Goal: Transaction & Acquisition: Purchase product/service

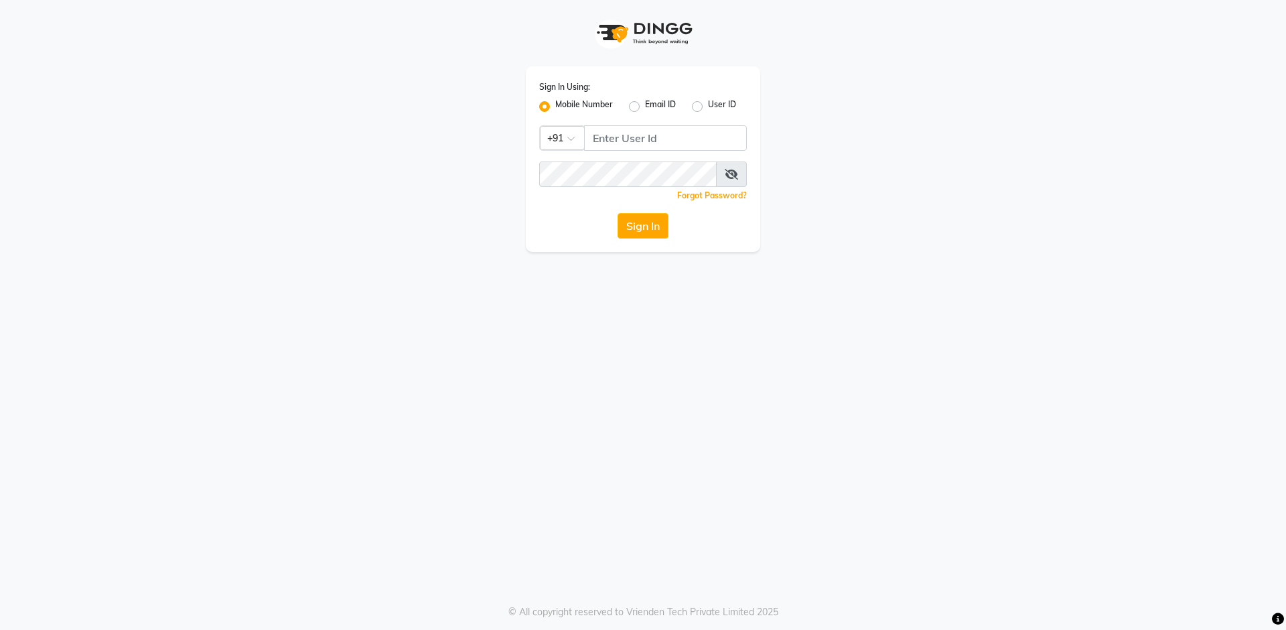
click at [673, 123] on div "Sign In Using: Mobile Number Email ID User ID Country Code × +91 Remember me Fo…" at bounding box center [643, 159] width 234 height 186
click at [670, 131] on input "Username" at bounding box center [665, 137] width 163 height 25
type input "9728722000"
click at [644, 213] on button "Sign In" at bounding box center [643, 225] width 51 height 25
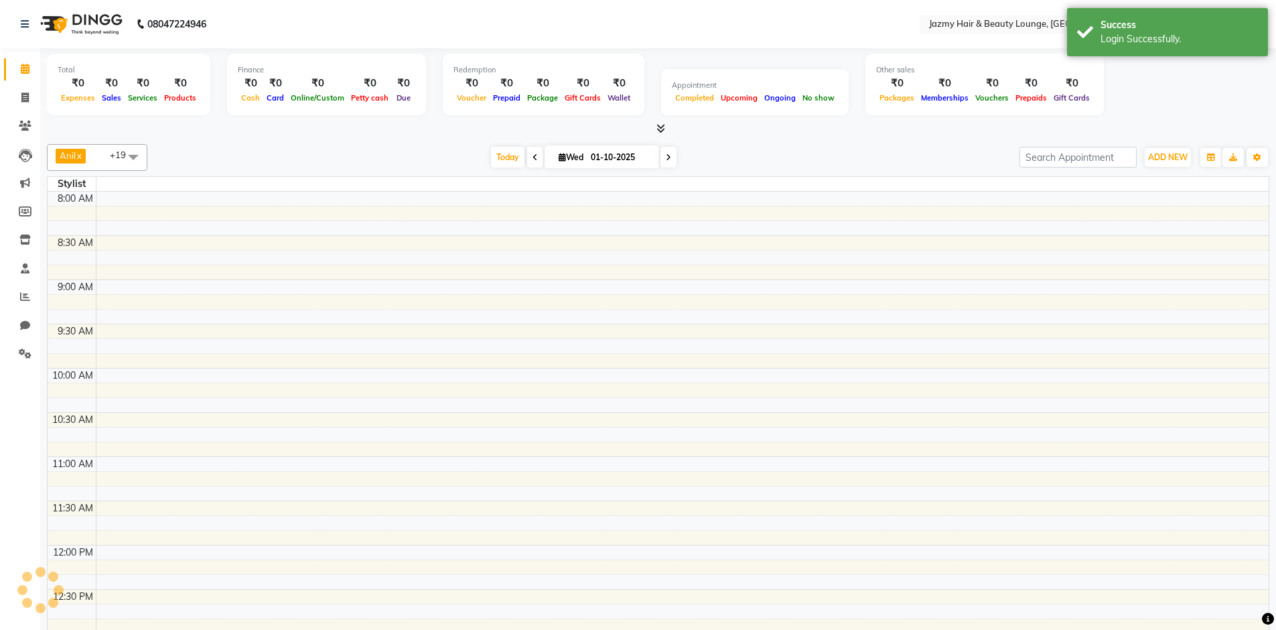
select select "en"
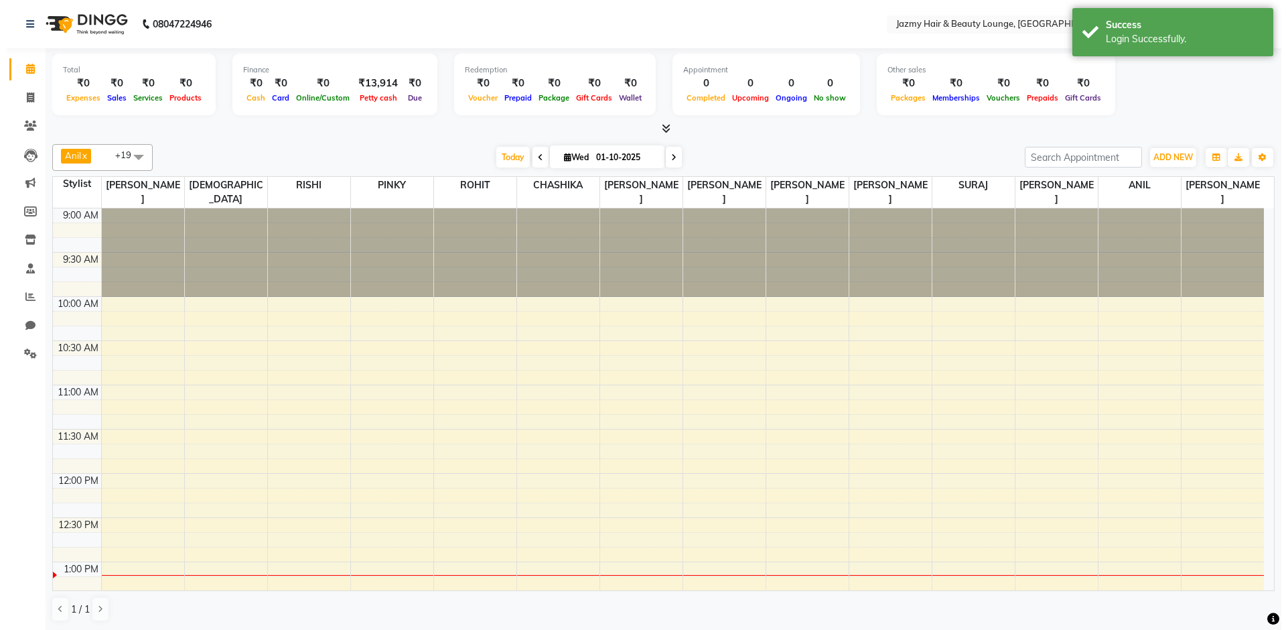
scroll to position [354, 0]
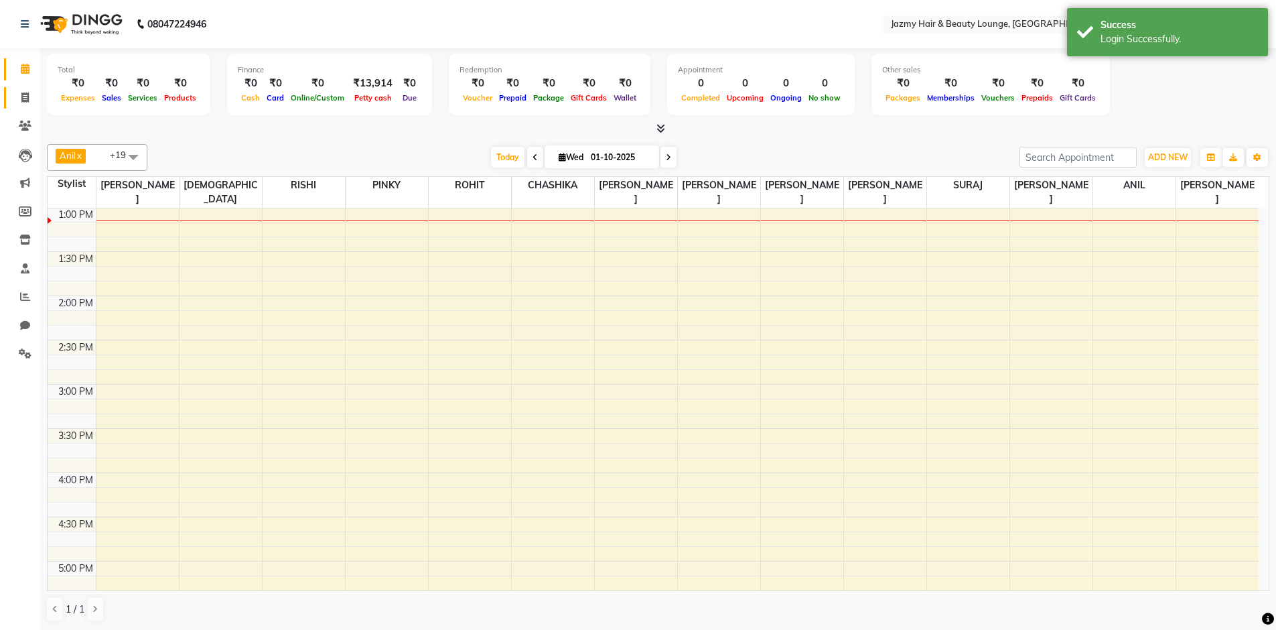
click at [9, 105] on link "Invoice" at bounding box center [20, 98] width 32 height 22
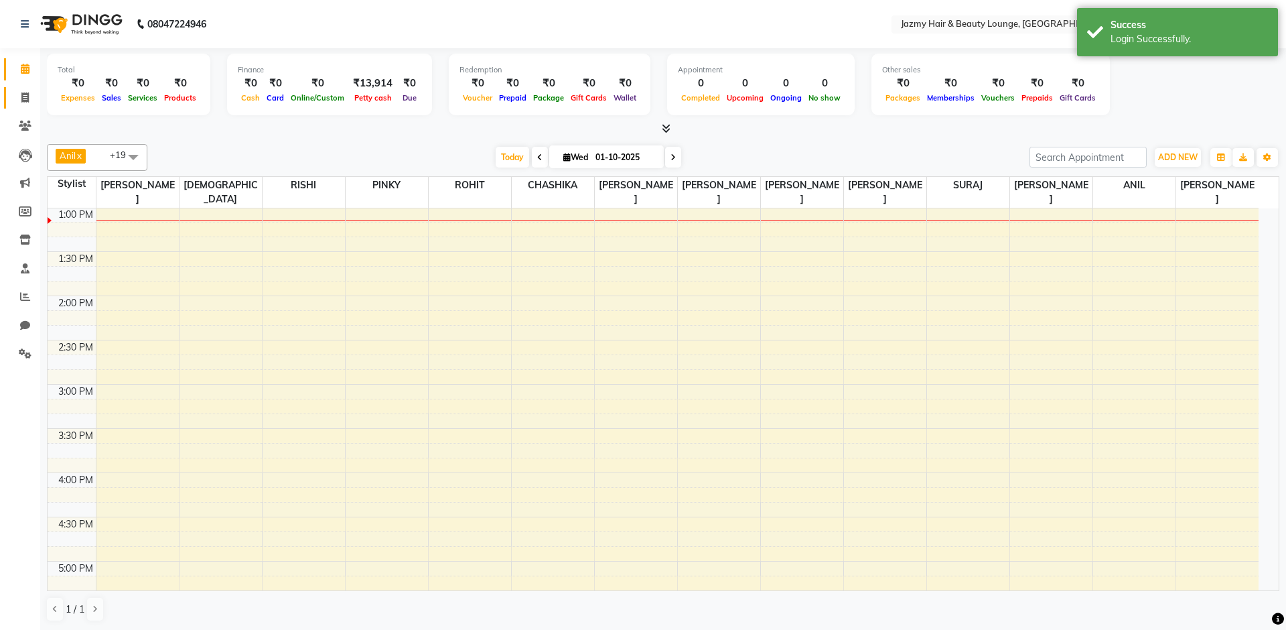
select select "service"
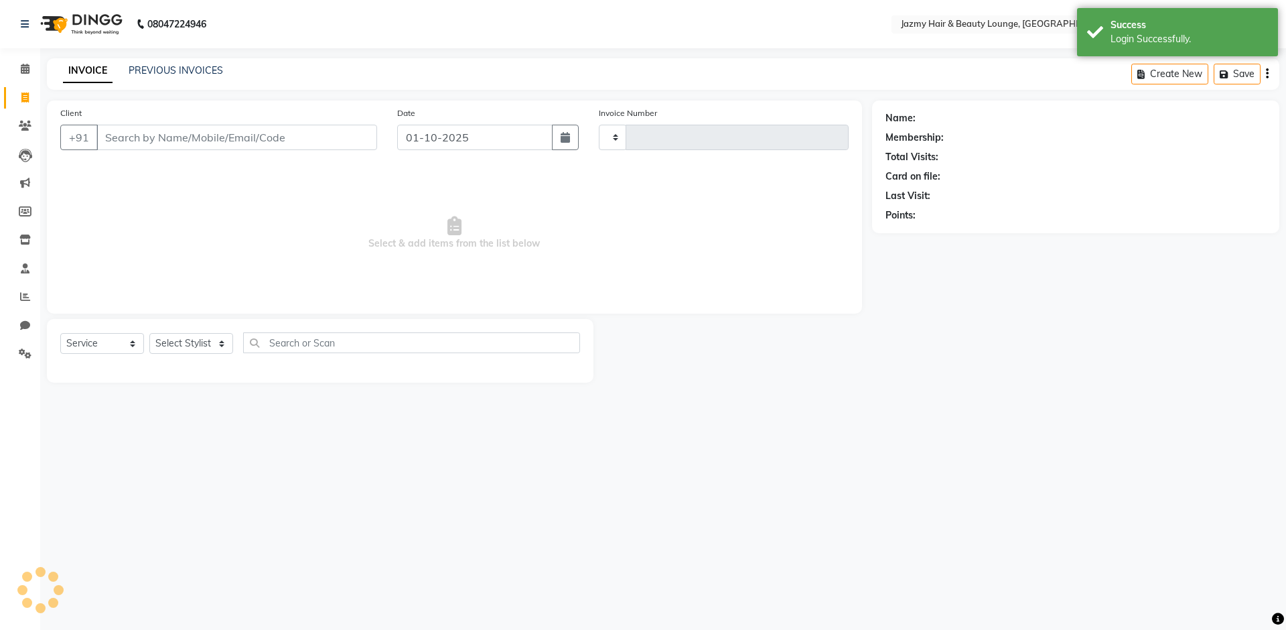
type input "3058"
select select "759"
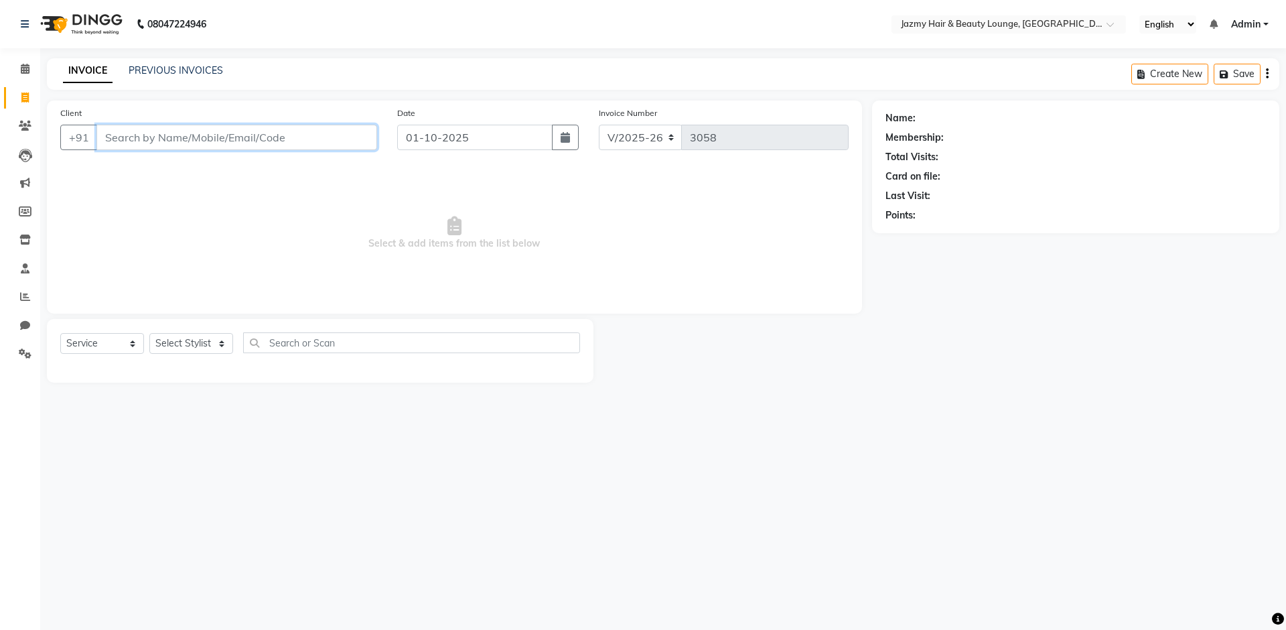
click at [208, 139] on input "Client" at bounding box center [236, 137] width 281 height 25
type input "9818361642"
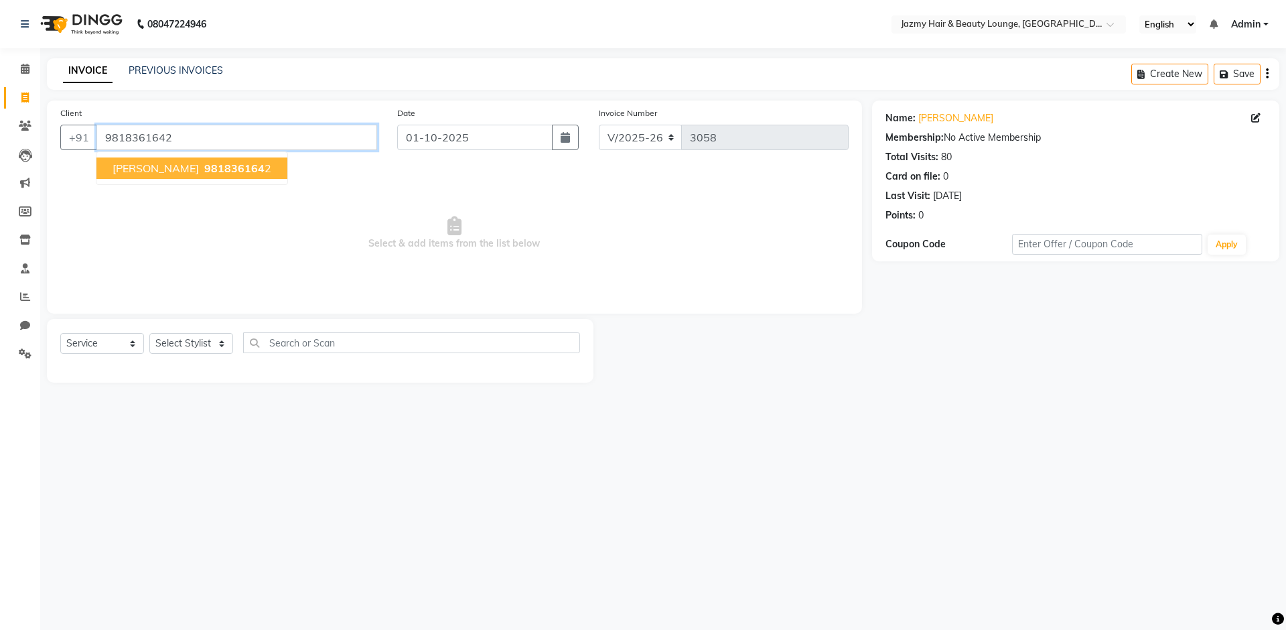
click at [230, 141] on input "9818361642" at bounding box center [236, 137] width 281 height 25
click at [228, 170] on span "981836164" at bounding box center [234, 167] width 60 height 13
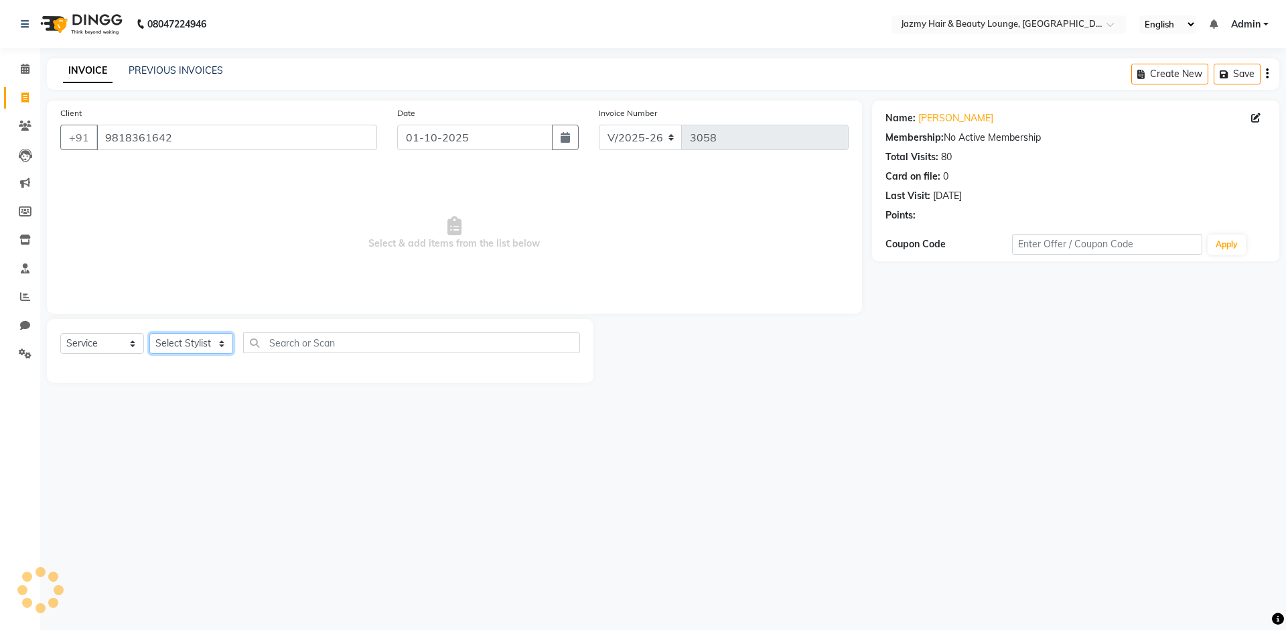
click at [211, 345] on select "Select Stylist AMIT ANIL ASHU BINDU BITTOO CHASHIKA CHESTHA DESRAJ GULFAM HARSH…" at bounding box center [191, 343] width 84 height 21
select select "12167"
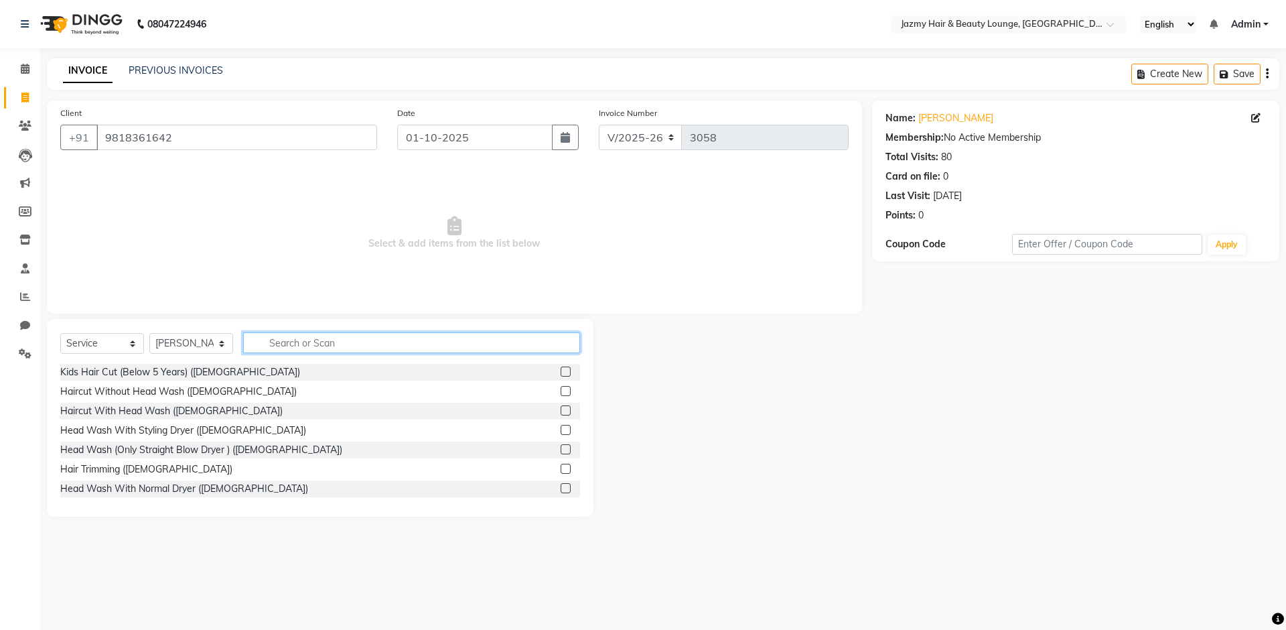
click at [342, 351] on input "text" at bounding box center [411, 342] width 337 height 21
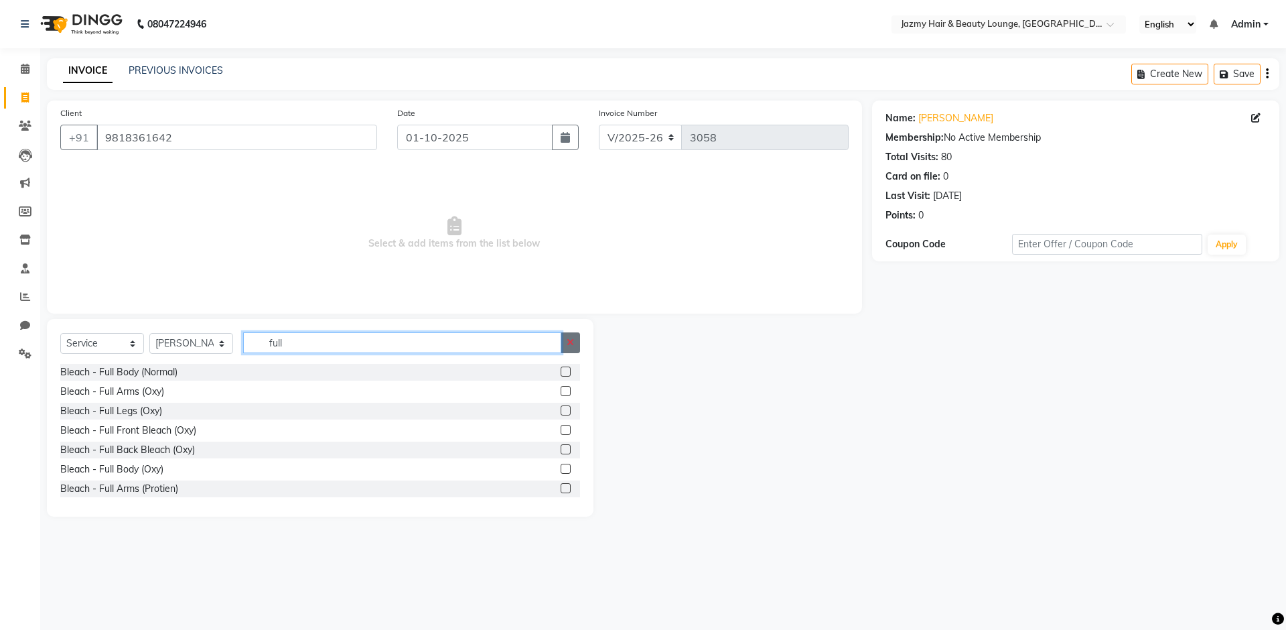
type input "full"
click at [567, 346] on icon "button" at bounding box center [570, 342] width 7 height 9
type input "rica"
click at [561, 430] on label at bounding box center [566, 430] width 10 height 10
click at [561, 430] on input "checkbox" at bounding box center [565, 430] width 9 height 9
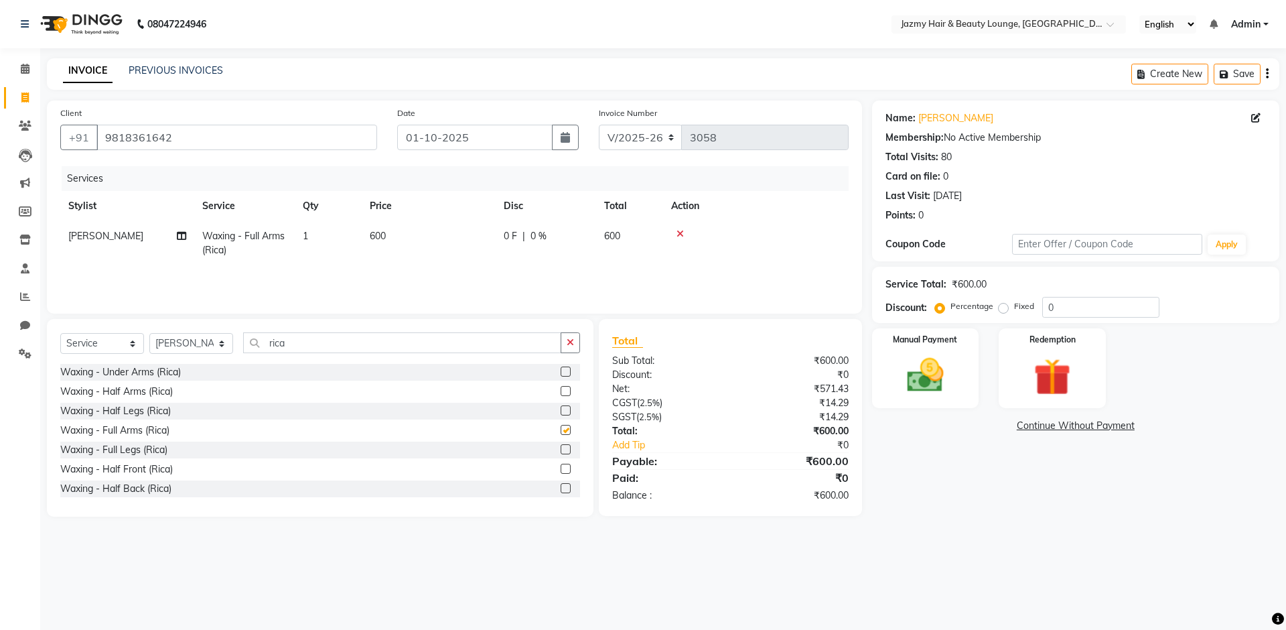
checkbox input "false"
click at [569, 335] on button "button" at bounding box center [570, 342] width 19 height 21
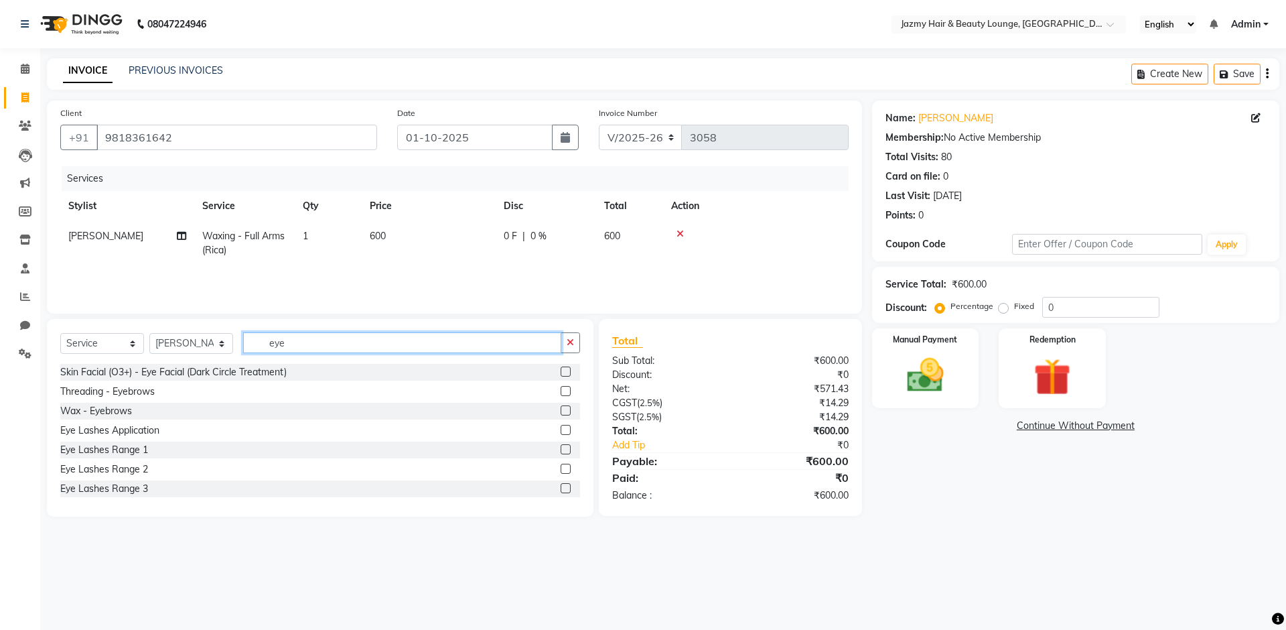
type input "eye"
click at [561, 393] on label at bounding box center [566, 391] width 10 height 10
click at [561, 393] on input "checkbox" at bounding box center [565, 391] width 9 height 9
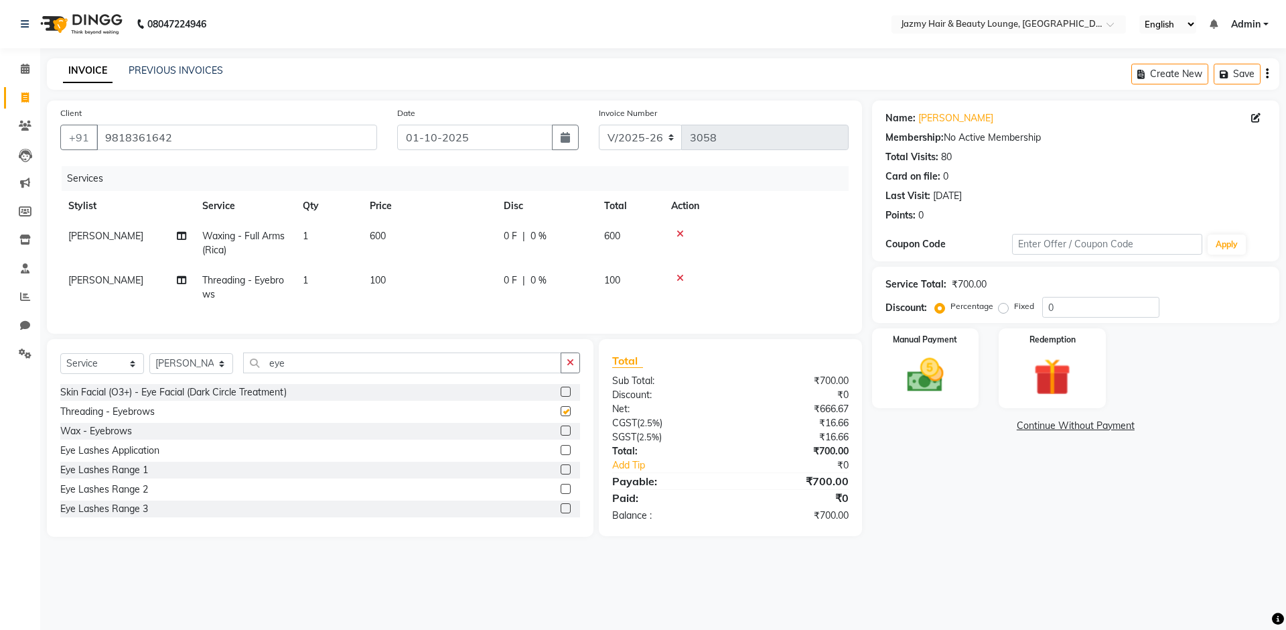
checkbox input "false"
click at [515, 233] on span "0 F" at bounding box center [510, 236] width 13 height 14
select select "12167"
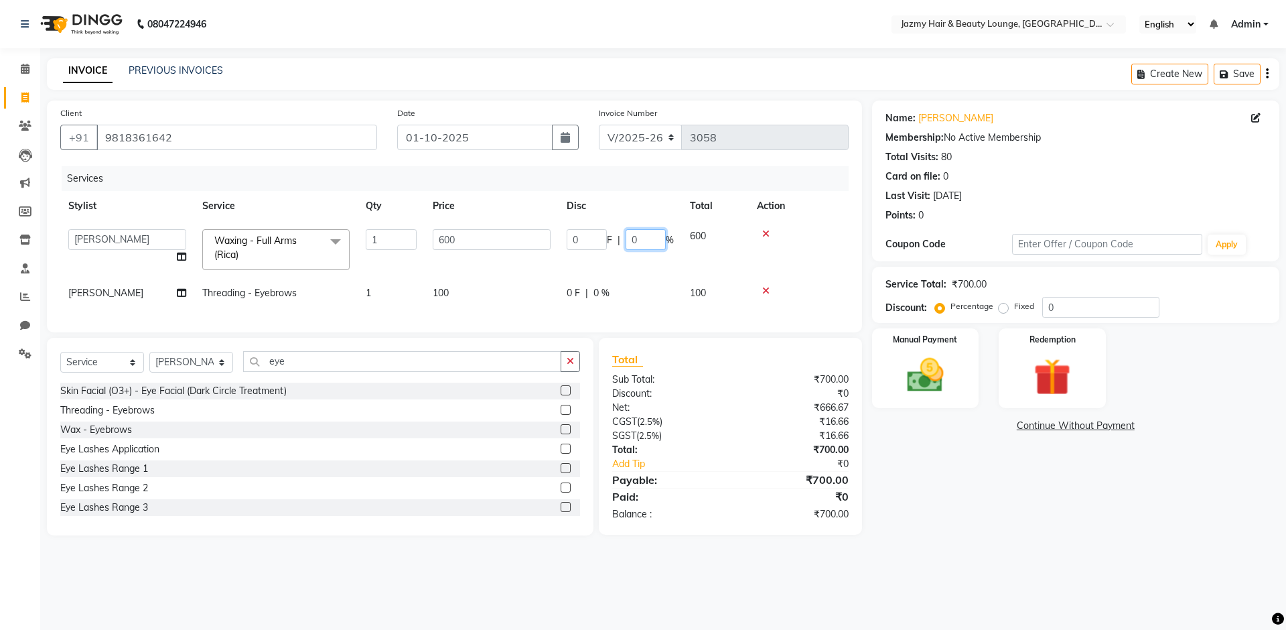
click at [628, 240] on input "0" at bounding box center [646, 239] width 40 height 21
type input "20"
click at [918, 367] on img at bounding box center [925, 375] width 62 height 44
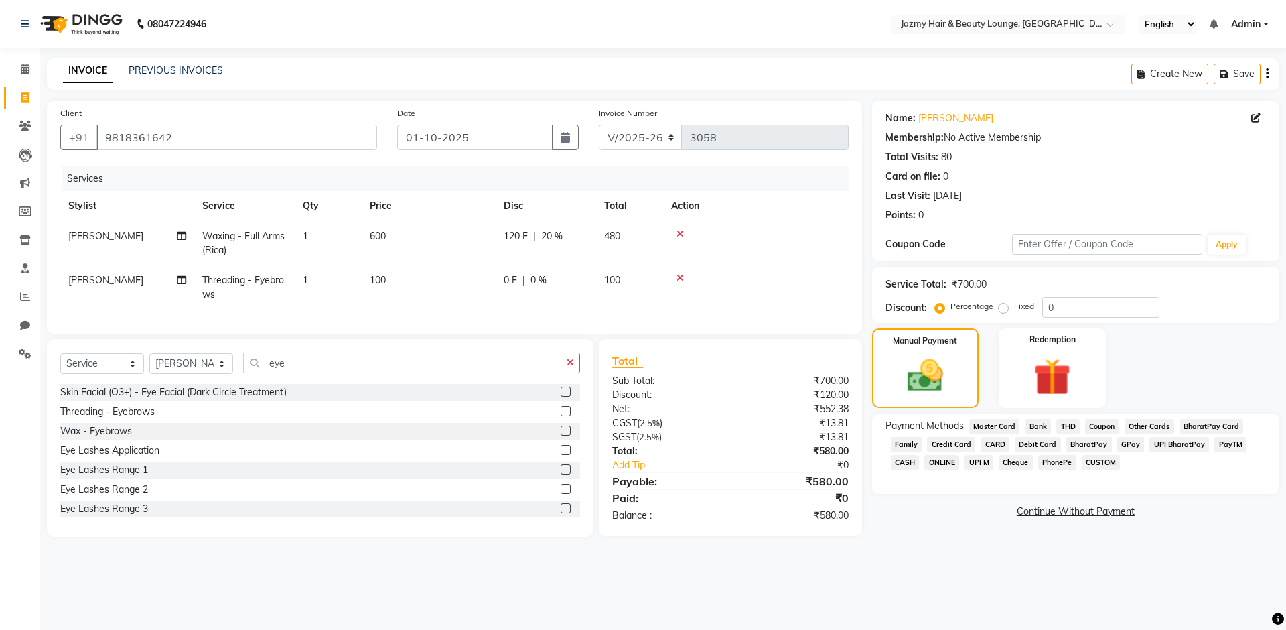
click at [896, 456] on span "CASH" at bounding box center [905, 462] width 29 height 15
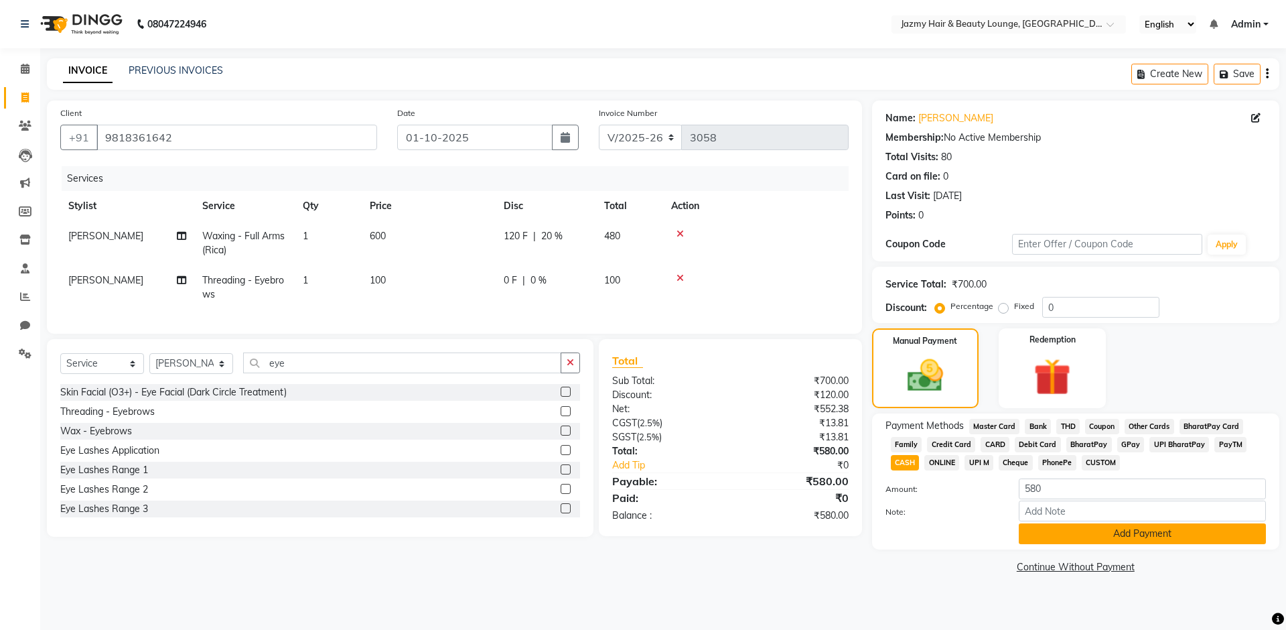
click at [1089, 543] on button "Add Payment" at bounding box center [1142, 533] width 247 height 21
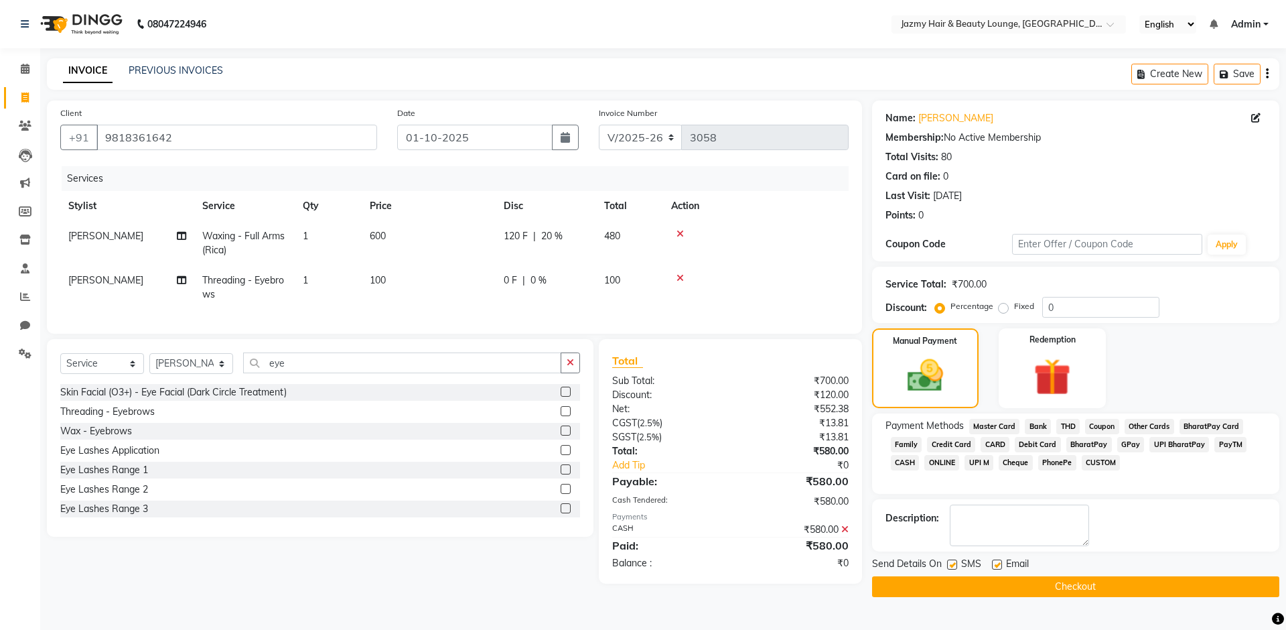
click at [1017, 587] on button "Checkout" at bounding box center [1075, 586] width 407 height 21
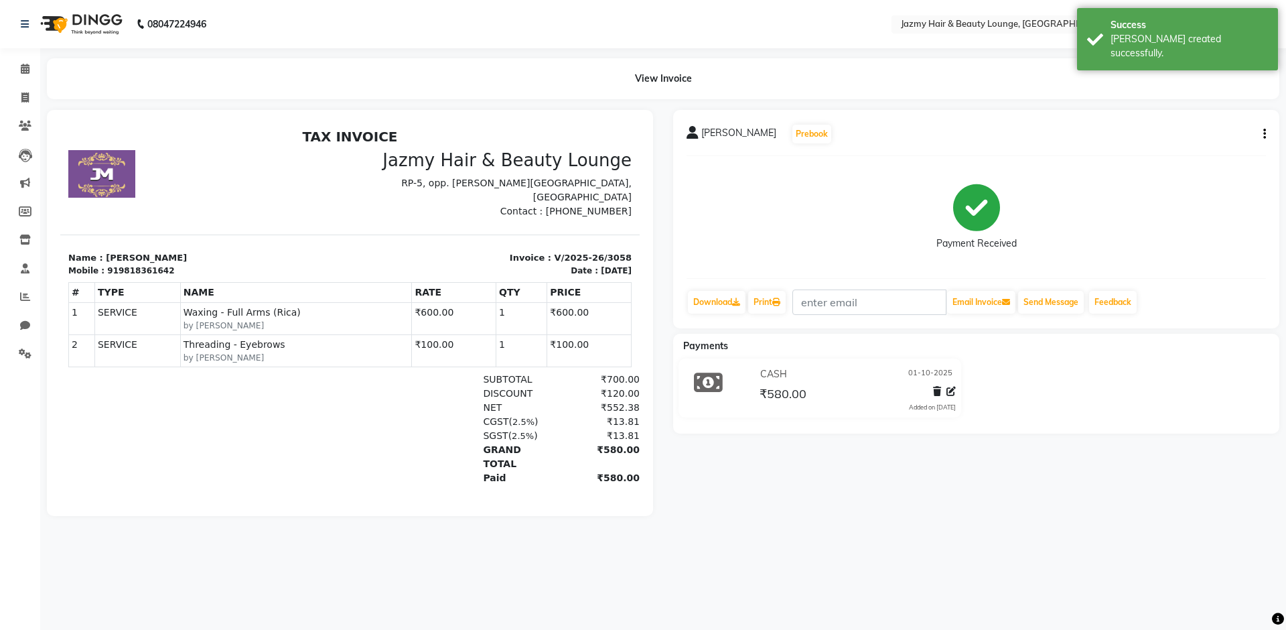
click at [1017, 586] on div "08047224946 Select Location × Jazmy Hair & Beauty Lounge, New Delhi English ENG…" at bounding box center [643, 315] width 1286 height 630
click at [25, 100] on icon at bounding box center [24, 97] width 7 height 10
select select "service"
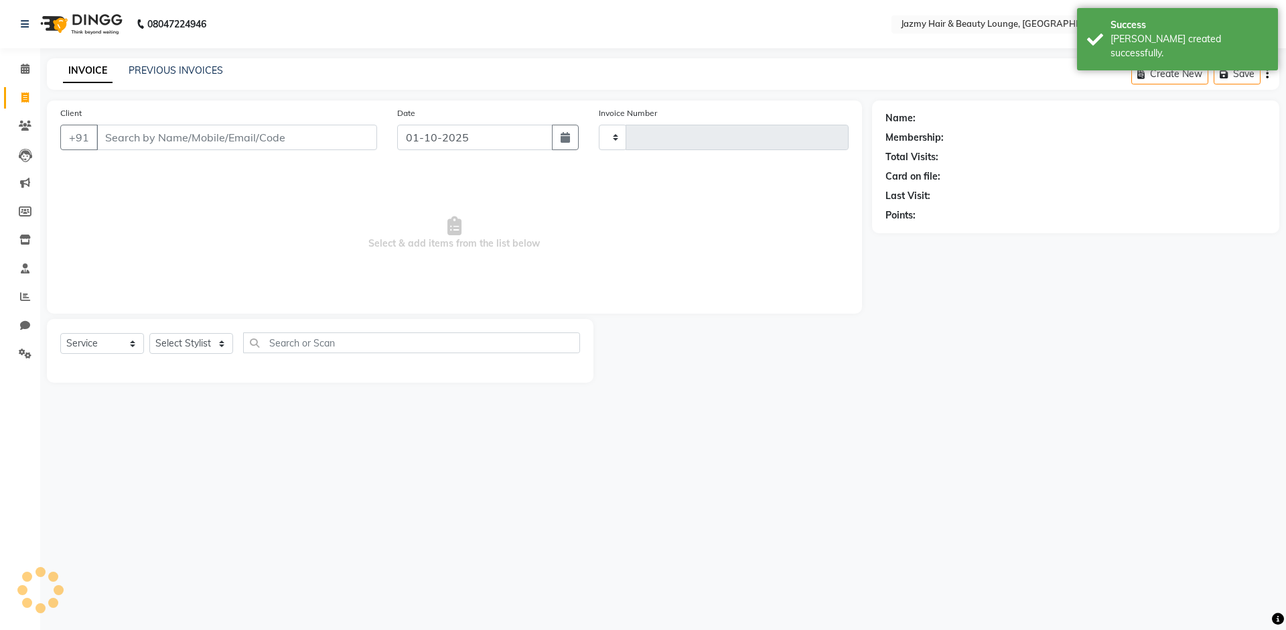
type input "3059"
select select "759"
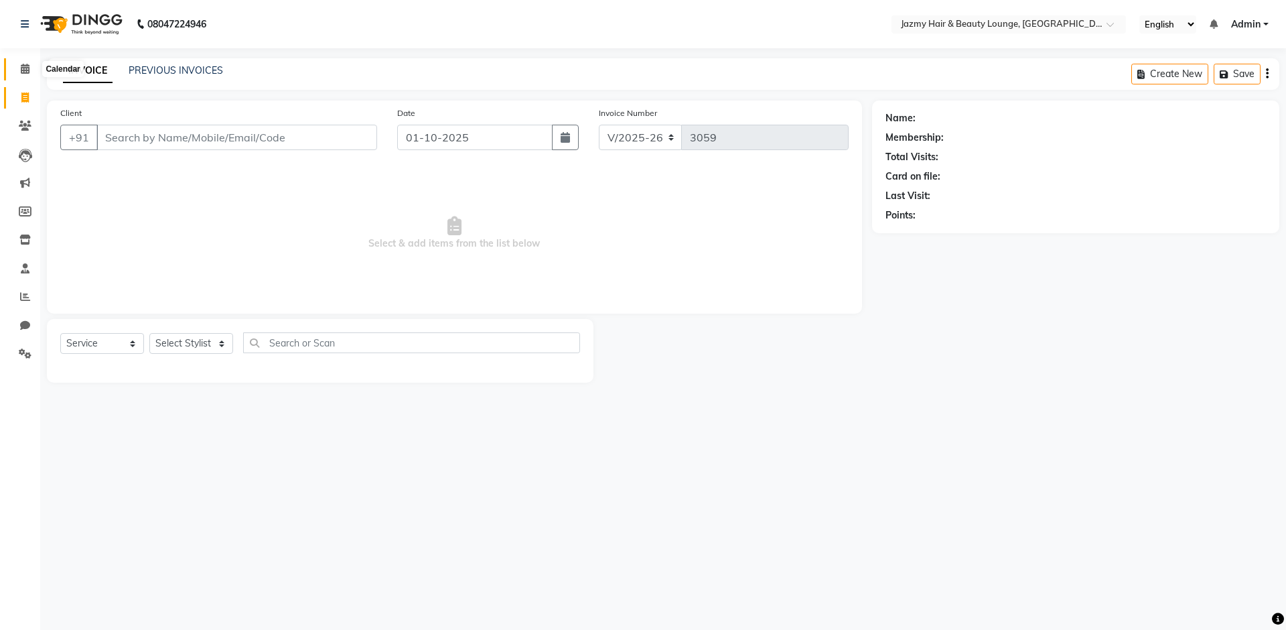
click at [23, 68] on icon at bounding box center [25, 69] width 9 height 10
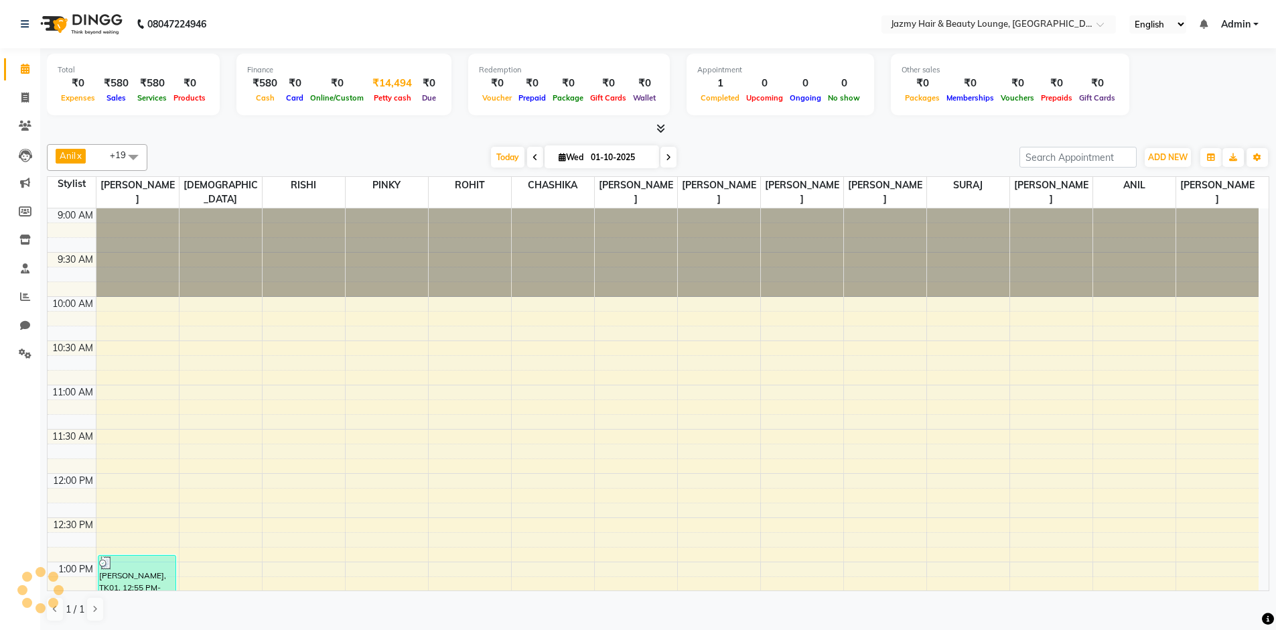
click at [371, 93] on span "Petty cash" at bounding box center [393, 97] width 44 height 9
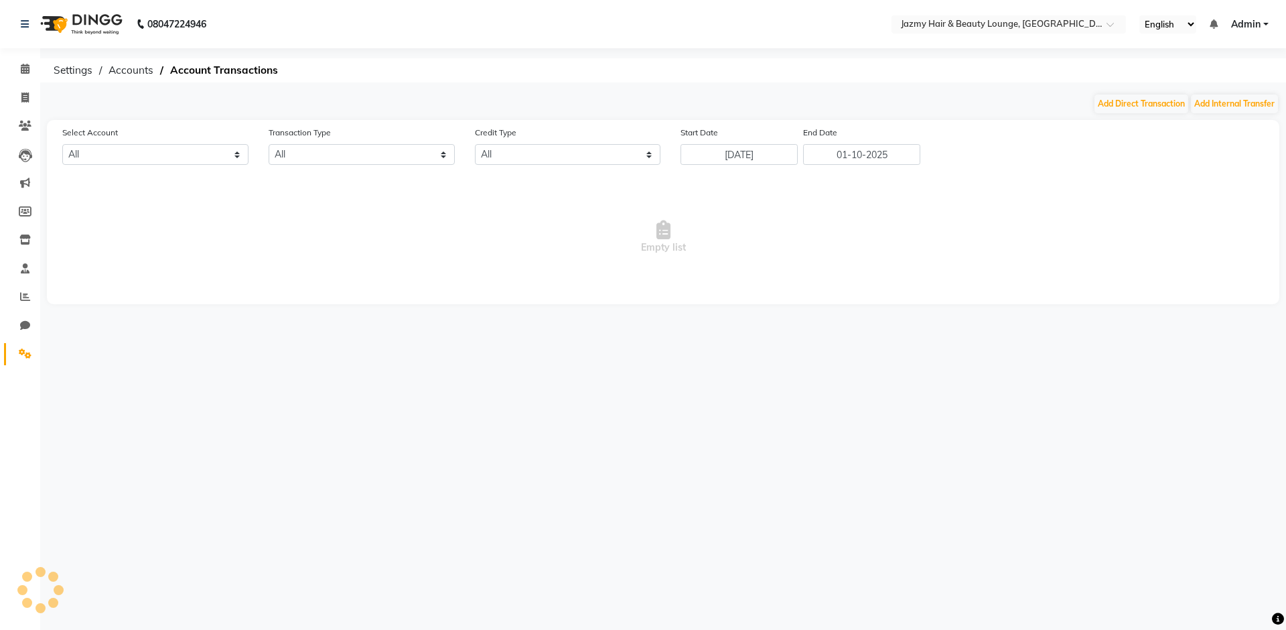
select select "2354"
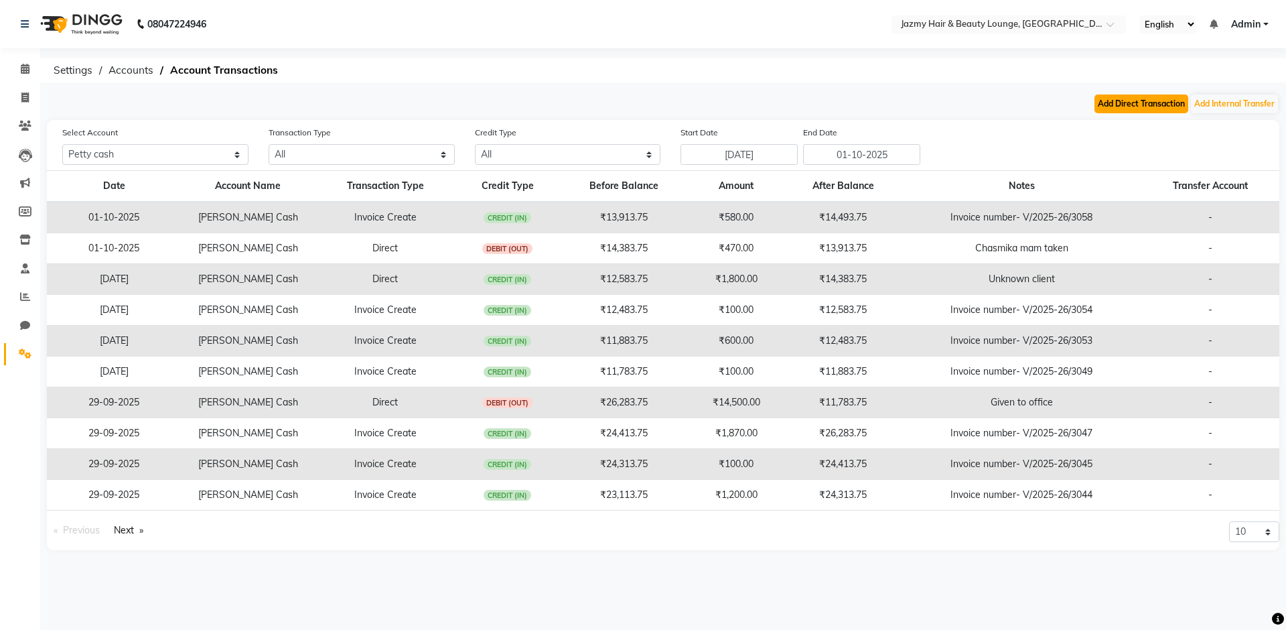
click at [1095, 100] on button "Add Direct Transaction" at bounding box center [1142, 103] width 94 height 19
select select "direct"
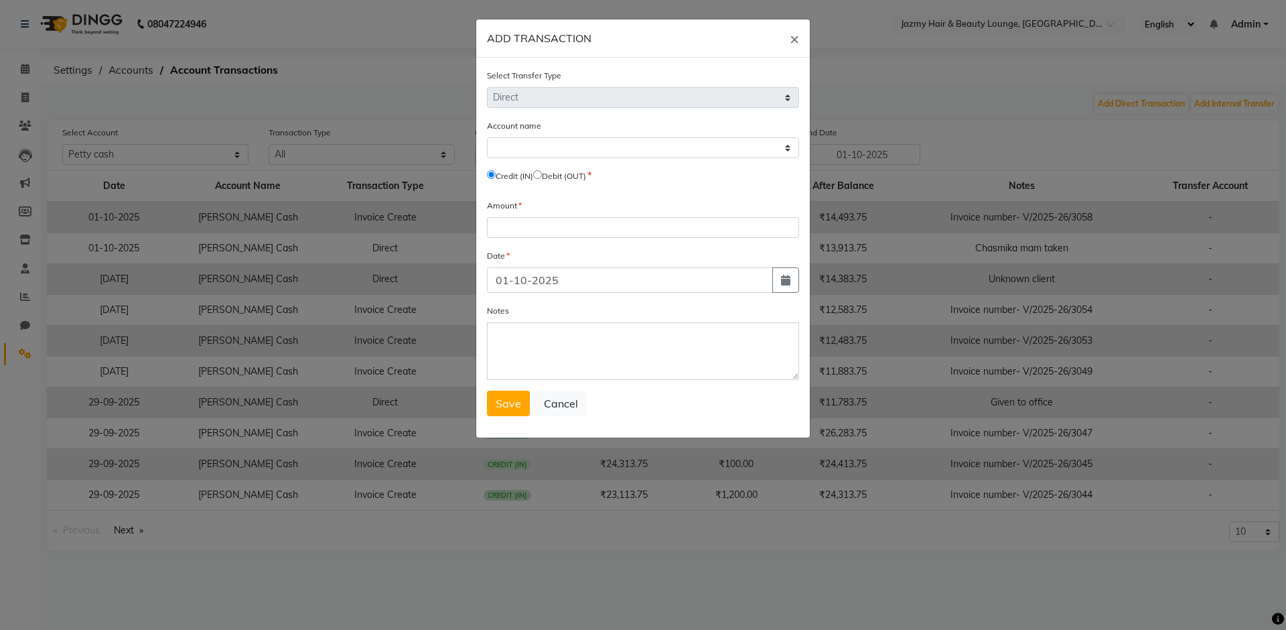
select select "2354"
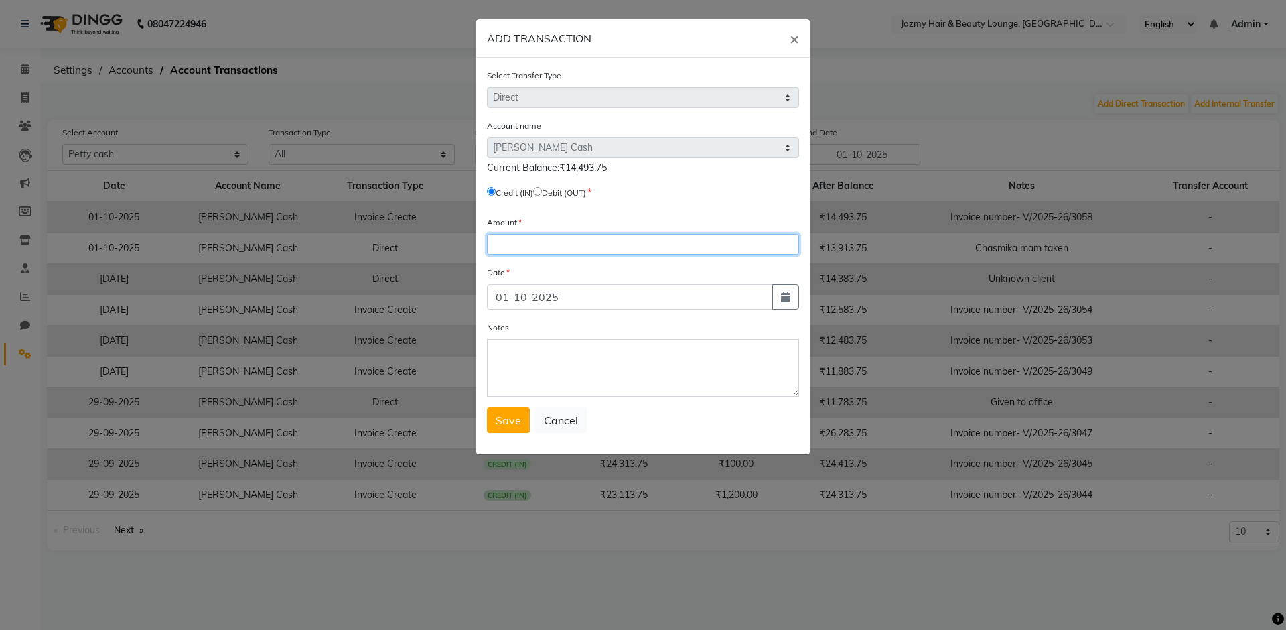
click at [507, 250] on input "number" at bounding box center [643, 244] width 312 height 21
type input "150"
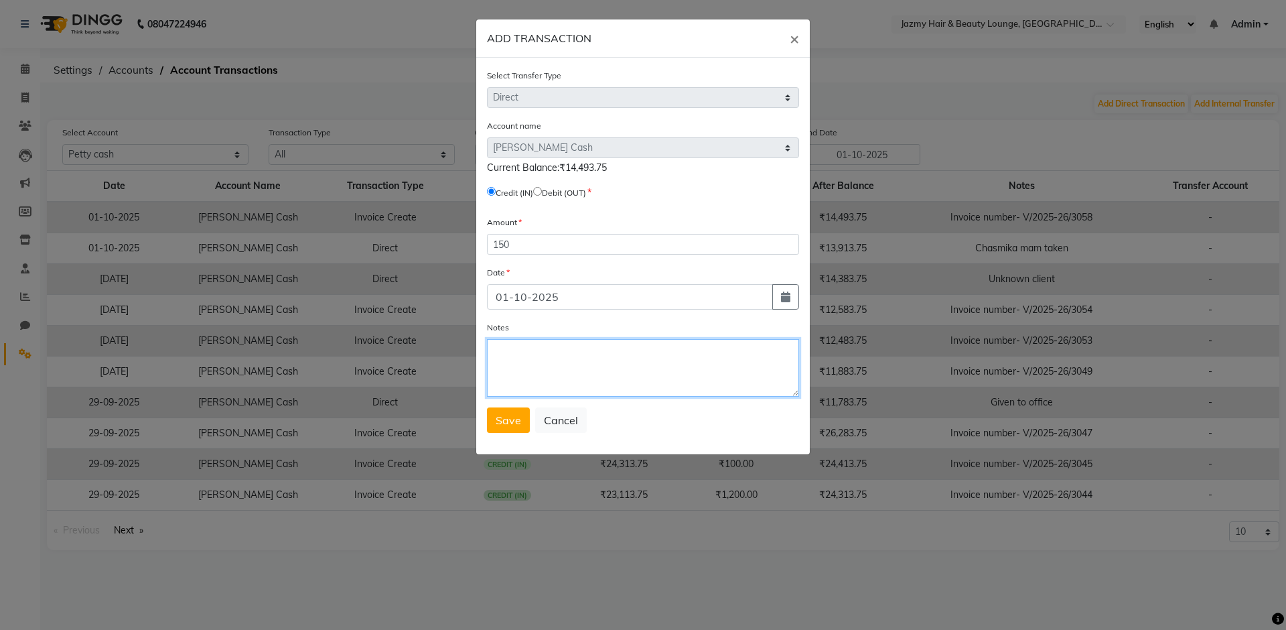
click at [584, 352] on textarea "Notes" at bounding box center [643, 368] width 312 height 58
type textarea "Unknown client"
click at [523, 419] on button "Save" at bounding box center [508, 419] width 43 height 25
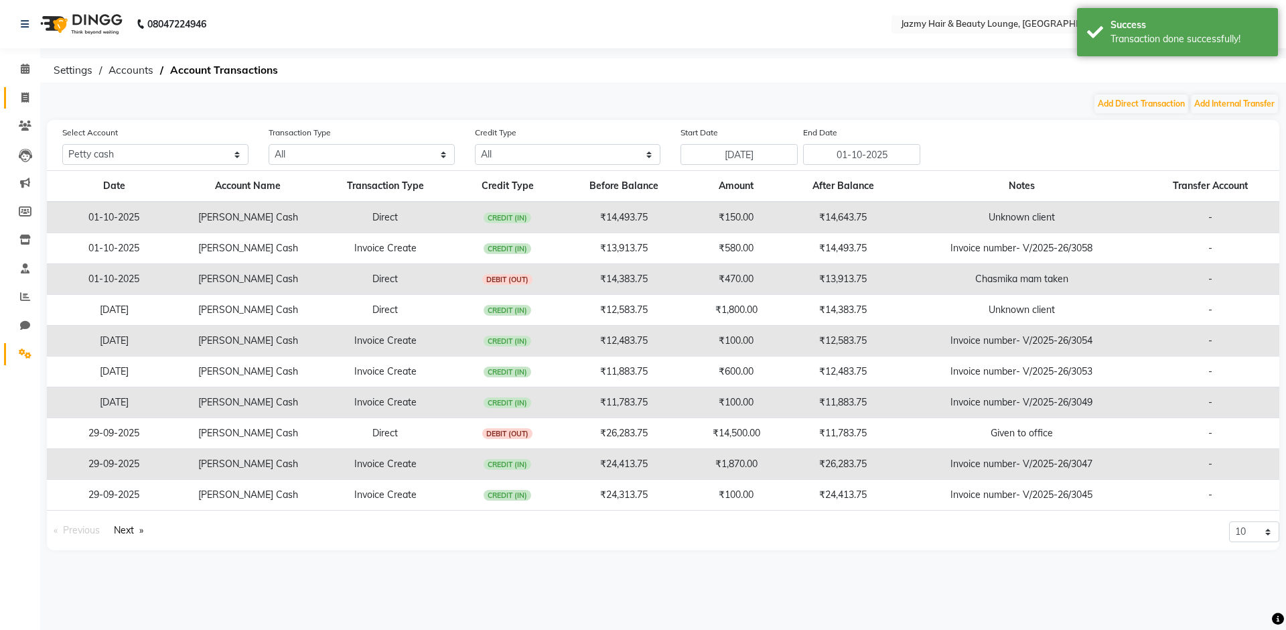
click at [29, 88] on link "Invoice" at bounding box center [20, 98] width 32 height 22
select select "service"
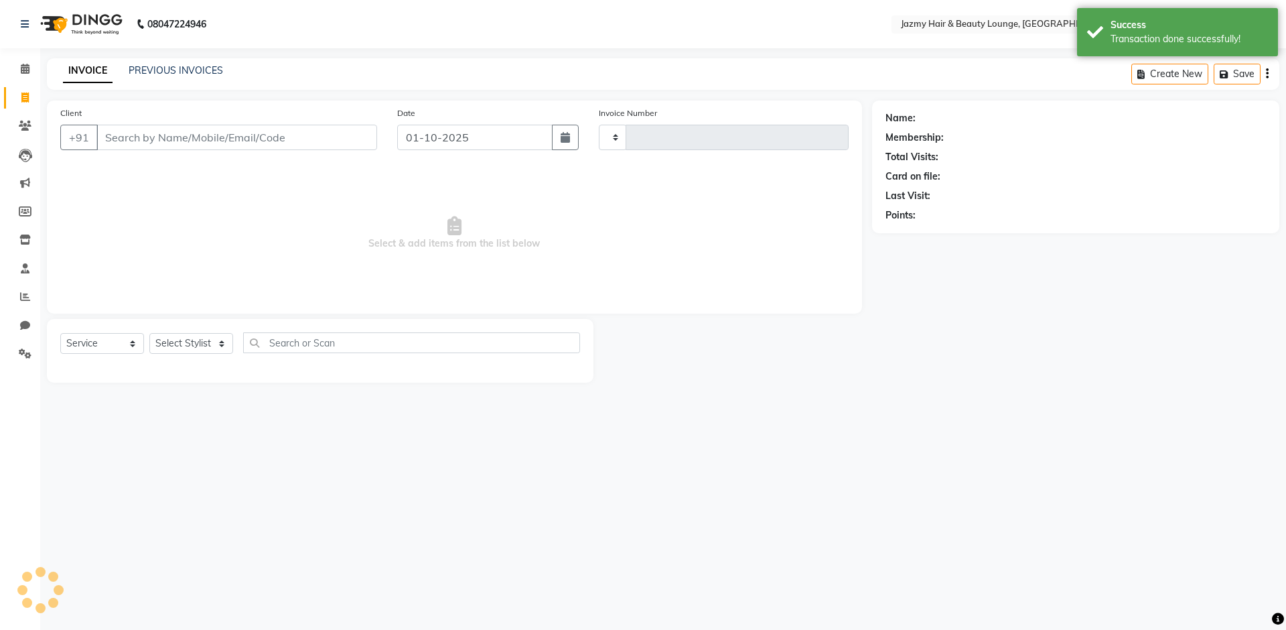
type input "3059"
select select "759"
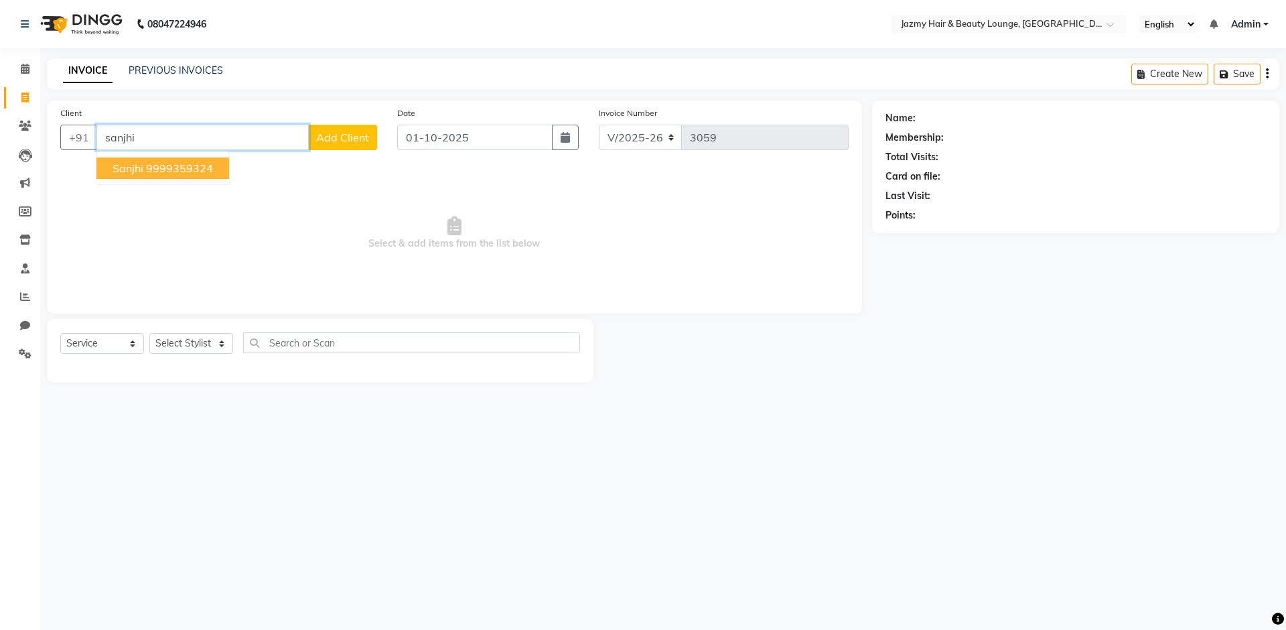
click at [202, 170] on ngb-highlight "9999359324" at bounding box center [179, 167] width 67 height 13
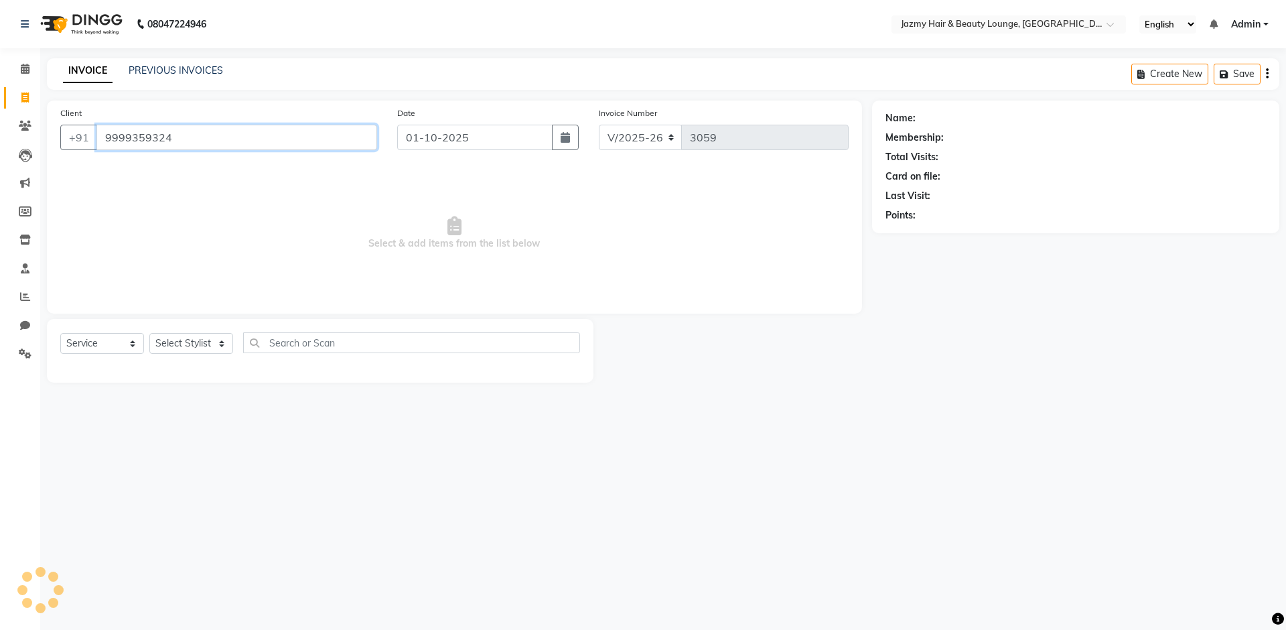
type input "9999359324"
click at [184, 332] on div "Select Service Product Membership Package Voucher Prepaid Gift Card Select Styl…" at bounding box center [320, 347] width 520 height 31
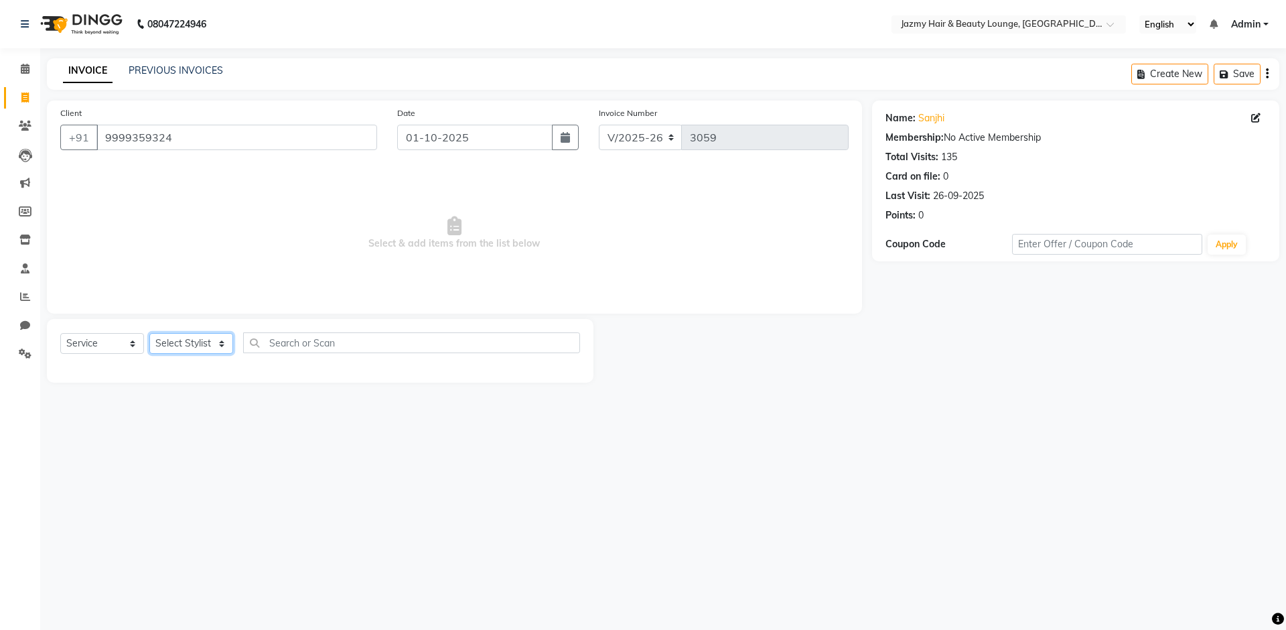
click at [192, 349] on select "Select Stylist AMIT ANIL ASHU BINDU BITTOO CHASHIKA CHESTHA DESRAJ GULFAM HARSH…" at bounding box center [191, 343] width 84 height 21
select select "51399"
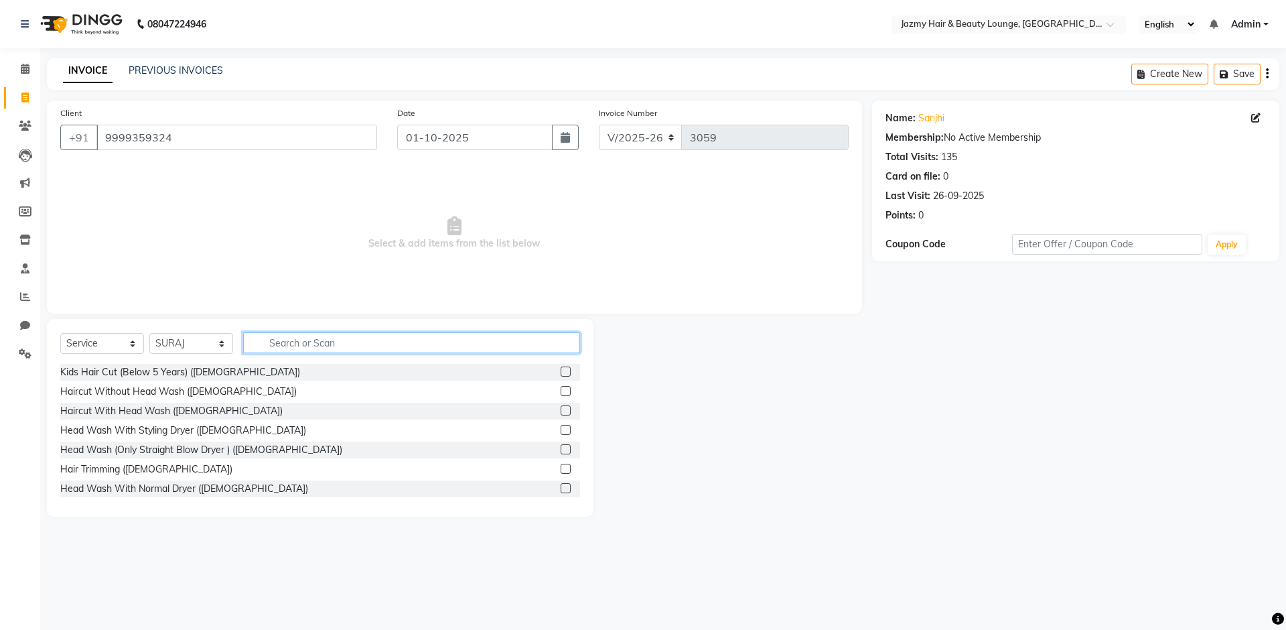
click at [358, 350] on input "text" at bounding box center [411, 342] width 337 height 21
click at [561, 452] on label at bounding box center [566, 449] width 10 height 10
click at [561, 452] on input "checkbox" at bounding box center [565, 450] width 9 height 9
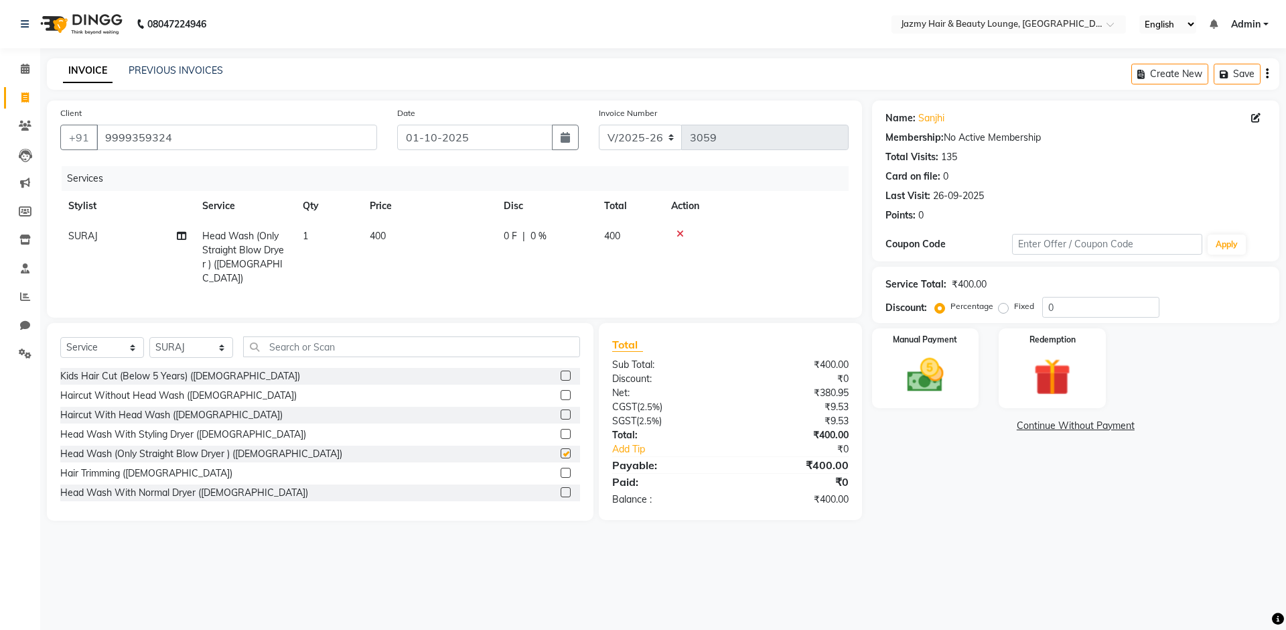
checkbox input "false"
click at [1045, 314] on input "0" at bounding box center [1101, 307] width 117 height 21
type input "20"
click at [924, 379] on img at bounding box center [925, 375] width 62 height 44
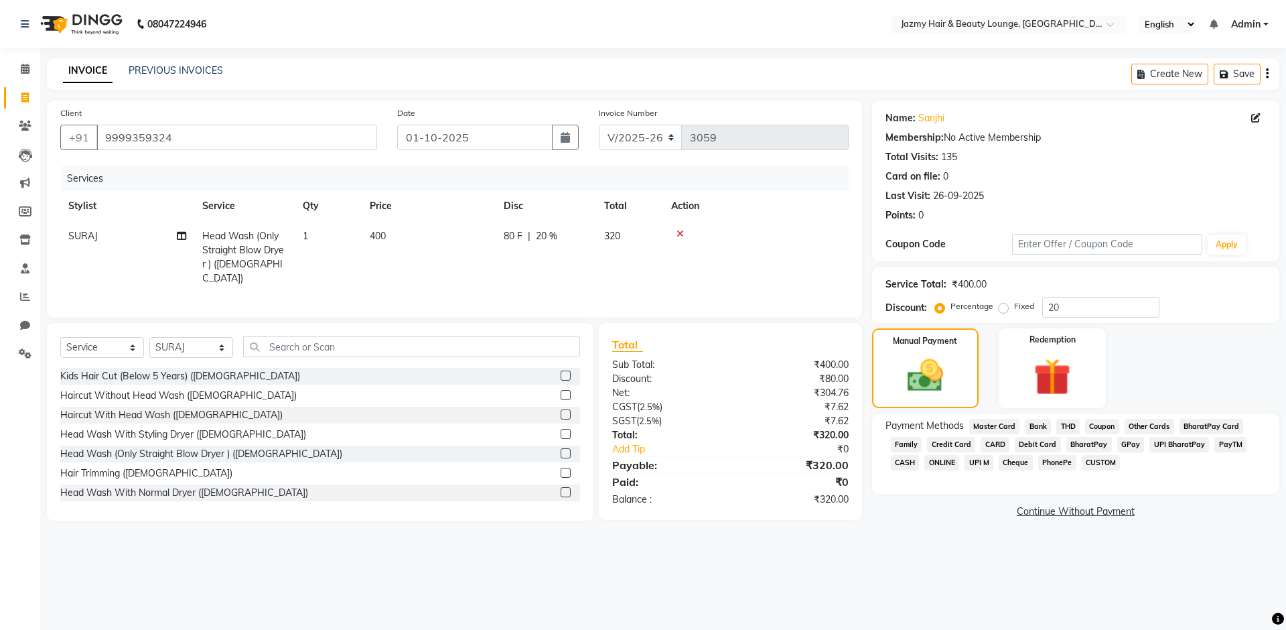
click at [909, 463] on span "CASH" at bounding box center [905, 462] width 29 height 15
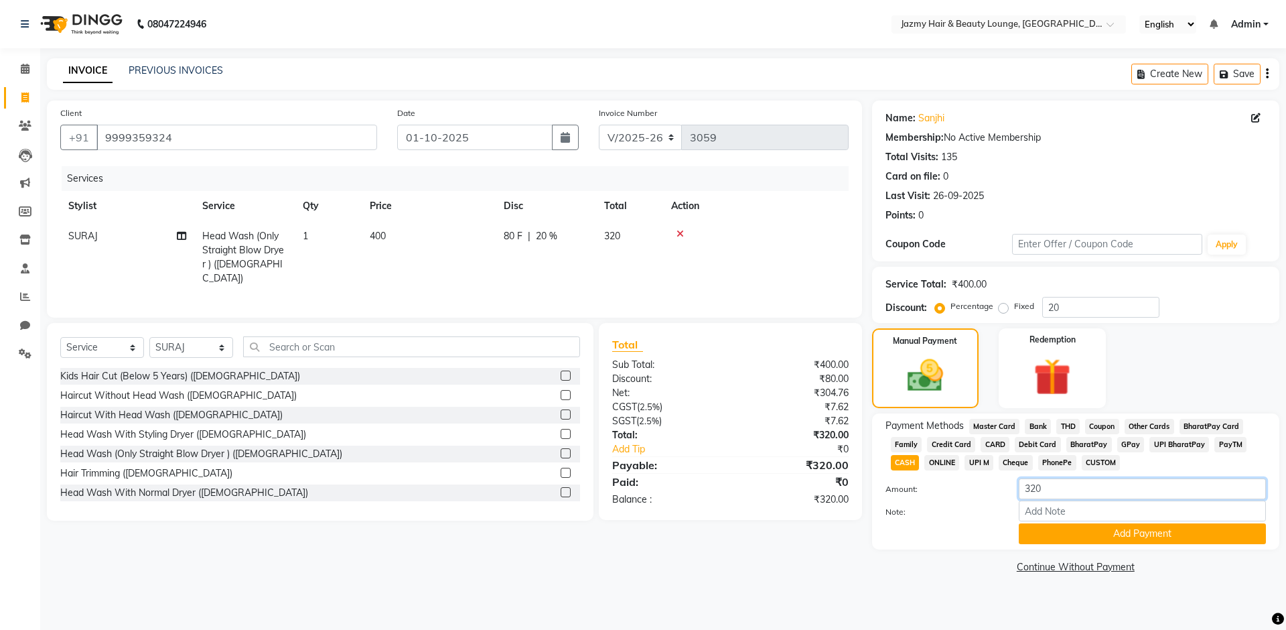
click at [1071, 490] on input "320" at bounding box center [1142, 488] width 247 height 21
type input "300"
click at [1091, 528] on button "Add Payment" at bounding box center [1142, 533] width 247 height 21
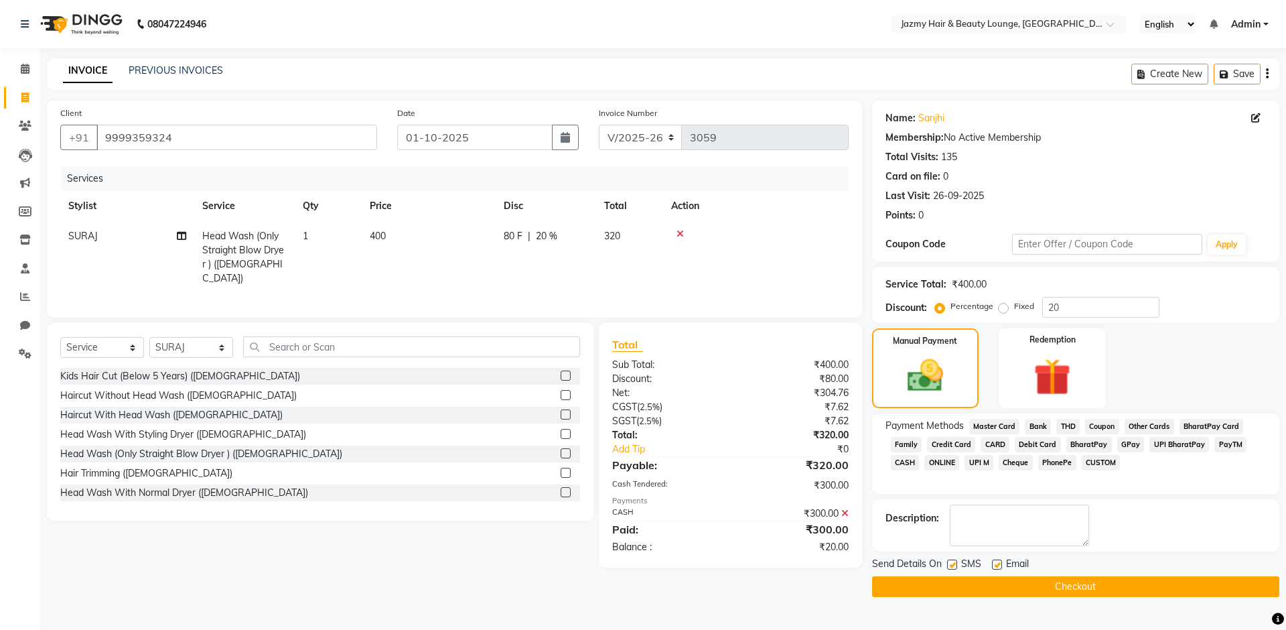
click at [1105, 466] on span "CUSTOM" at bounding box center [1101, 462] width 39 height 15
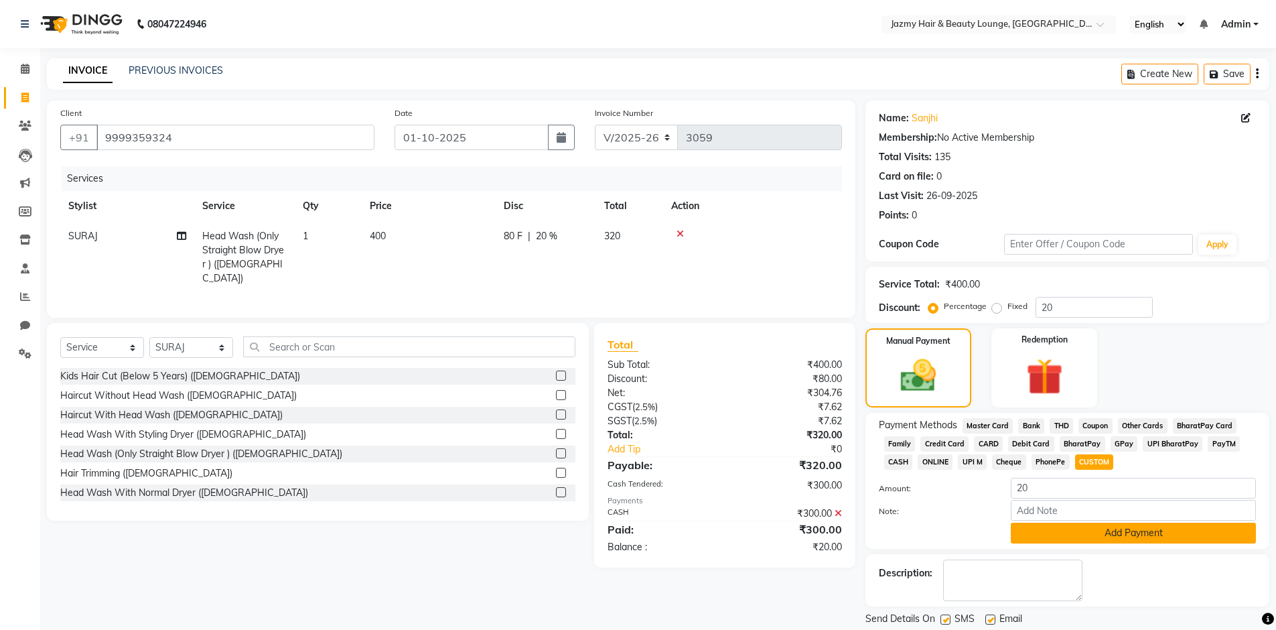
click at [1081, 530] on button "Add Payment" at bounding box center [1133, 533] width 245 height 21
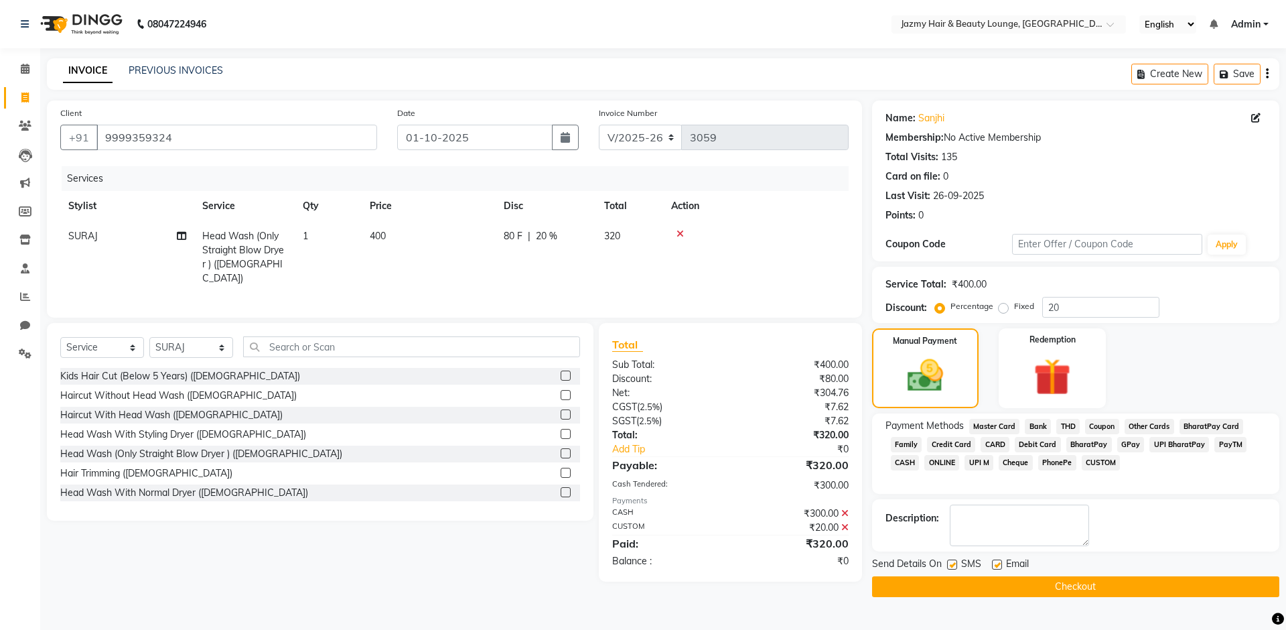
click at [1065, 583] on button "Checkout" at bounding box center [1075, 586] width 407 height 21
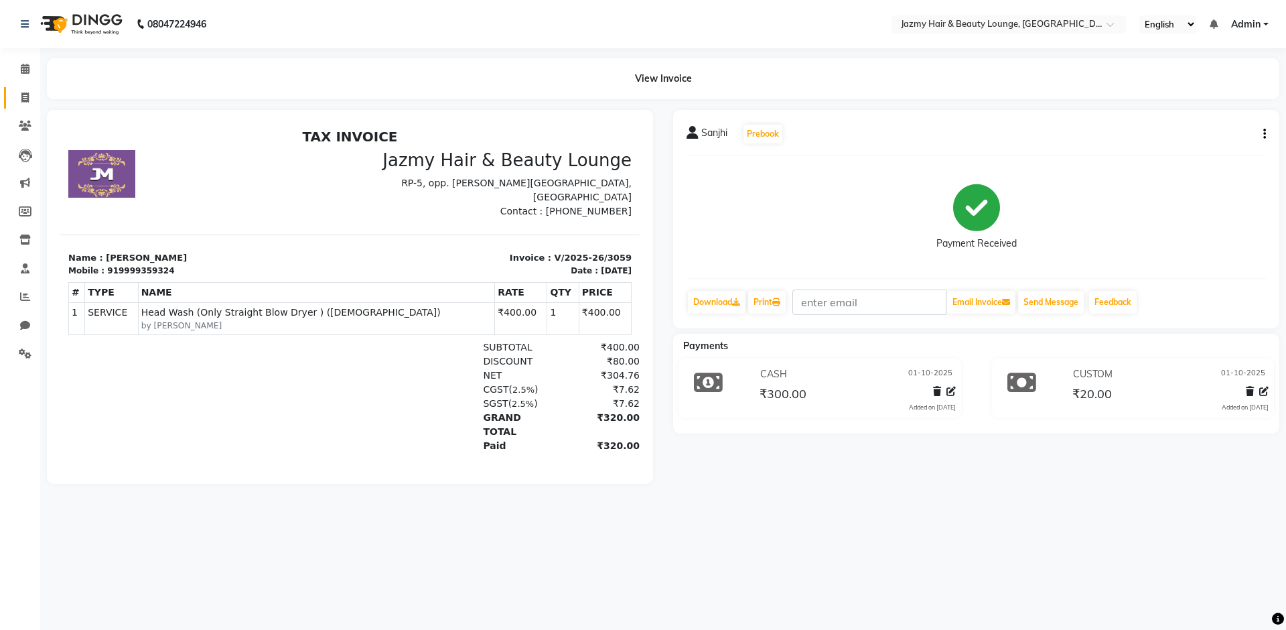
click at [28, 90] on span at bounding box center [24, 97] width 23 height 15
select select "service"
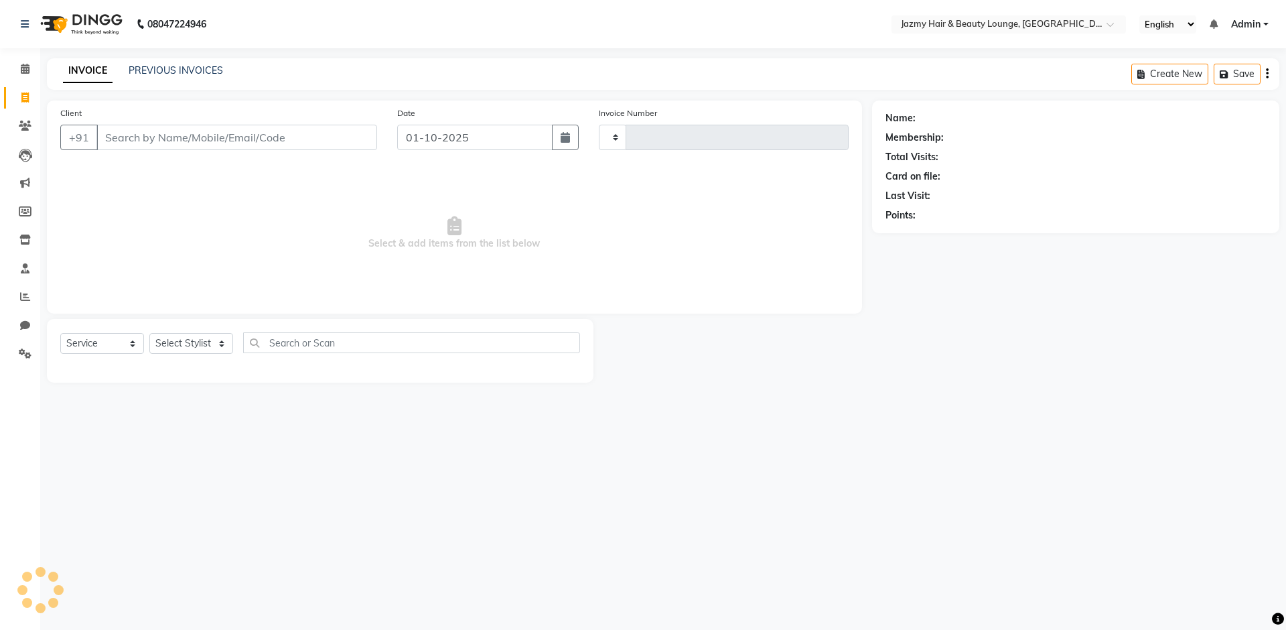
type input "3060"
select select "759"
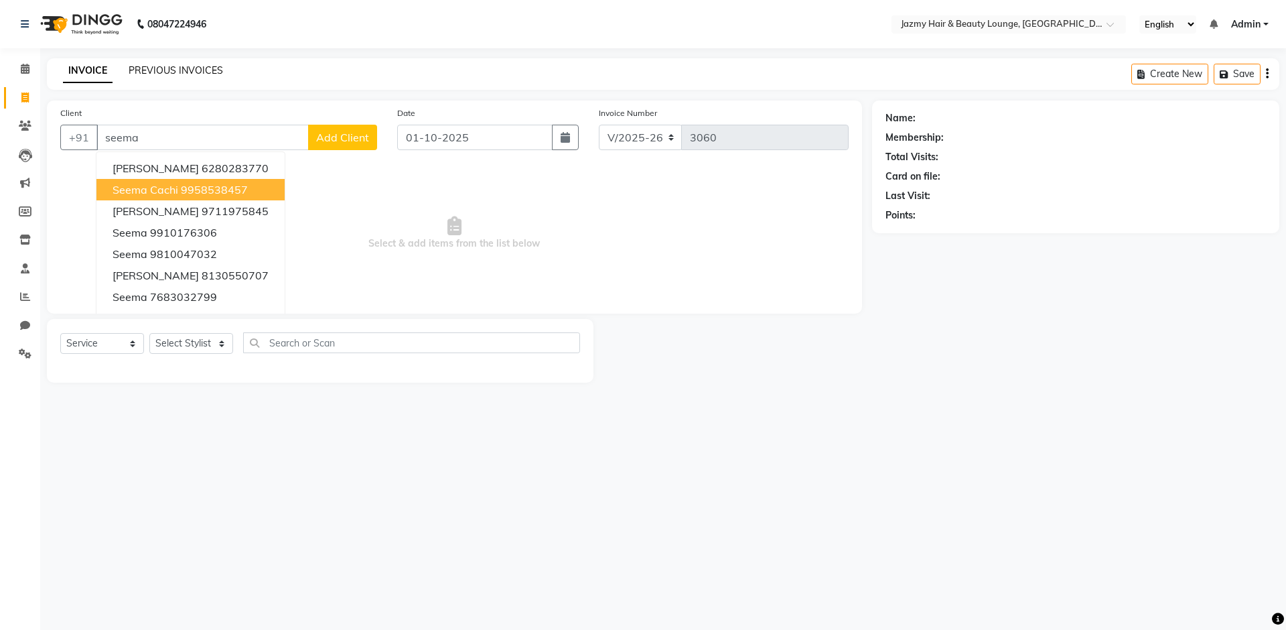
type input "seema"
click at [140, 71] on link "PREVIOUS INVOICES" at bounding box center [176, 70] width 94 height 12
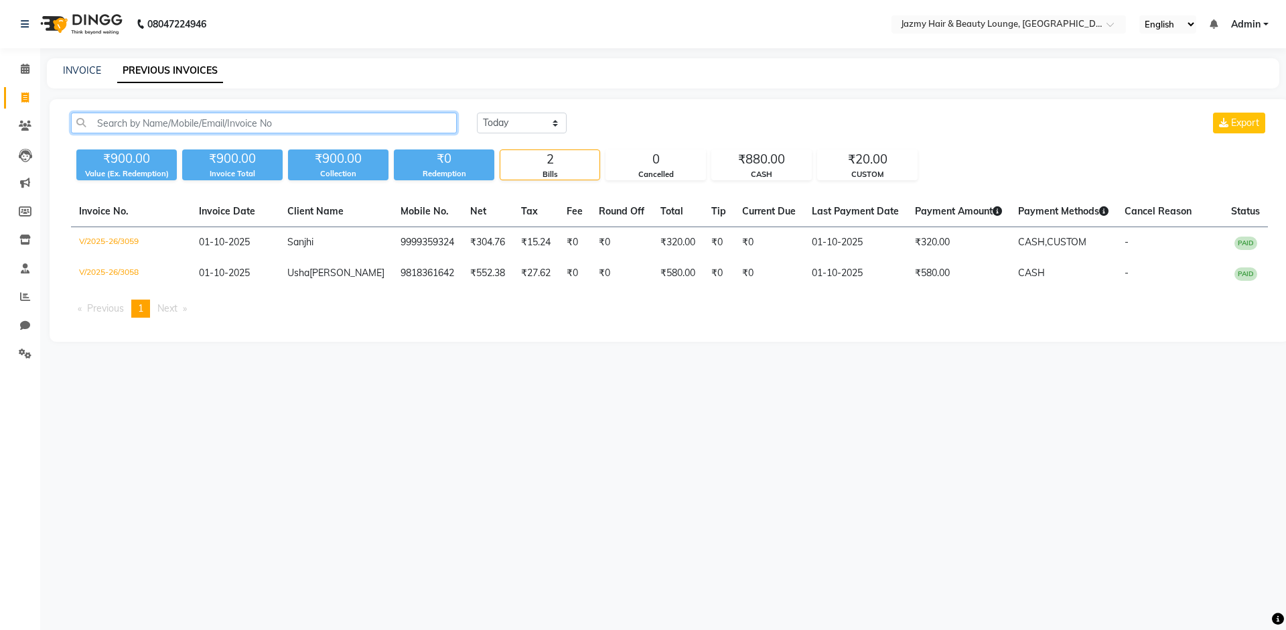
click at [193, 124] on input "text" at bounding box center [264, 123] width 386 height 21
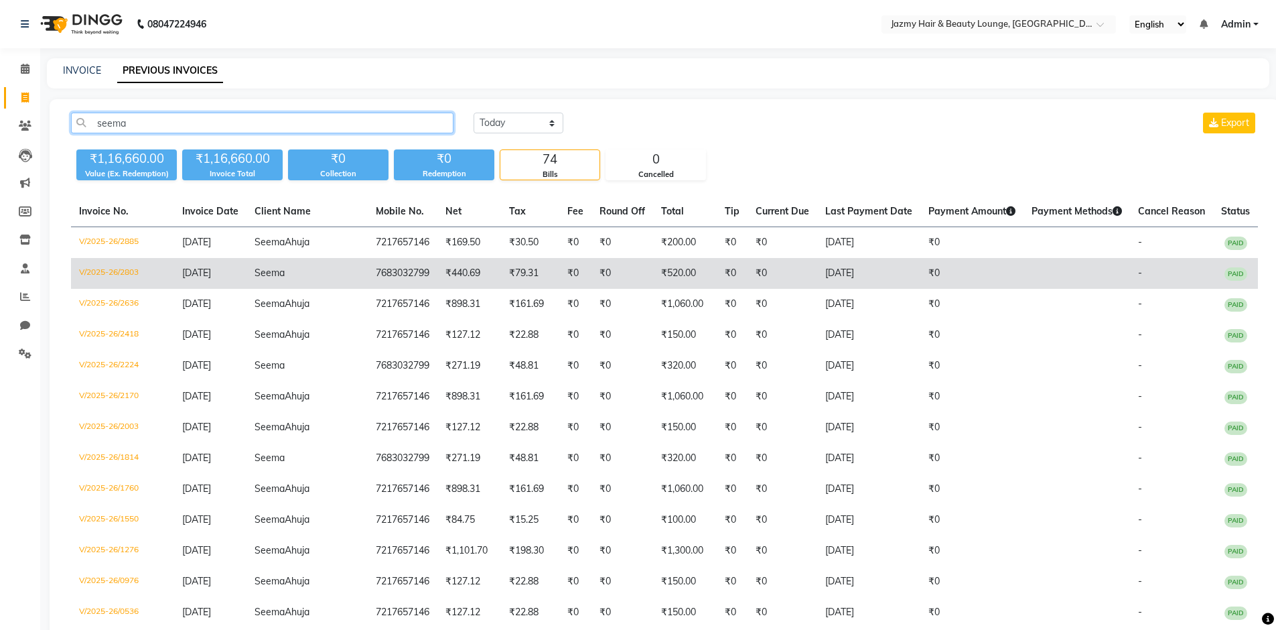
type input "seema"
click at [457, 289] on td "₹440.69" at bounding box center [470, 273] width 64 height 31
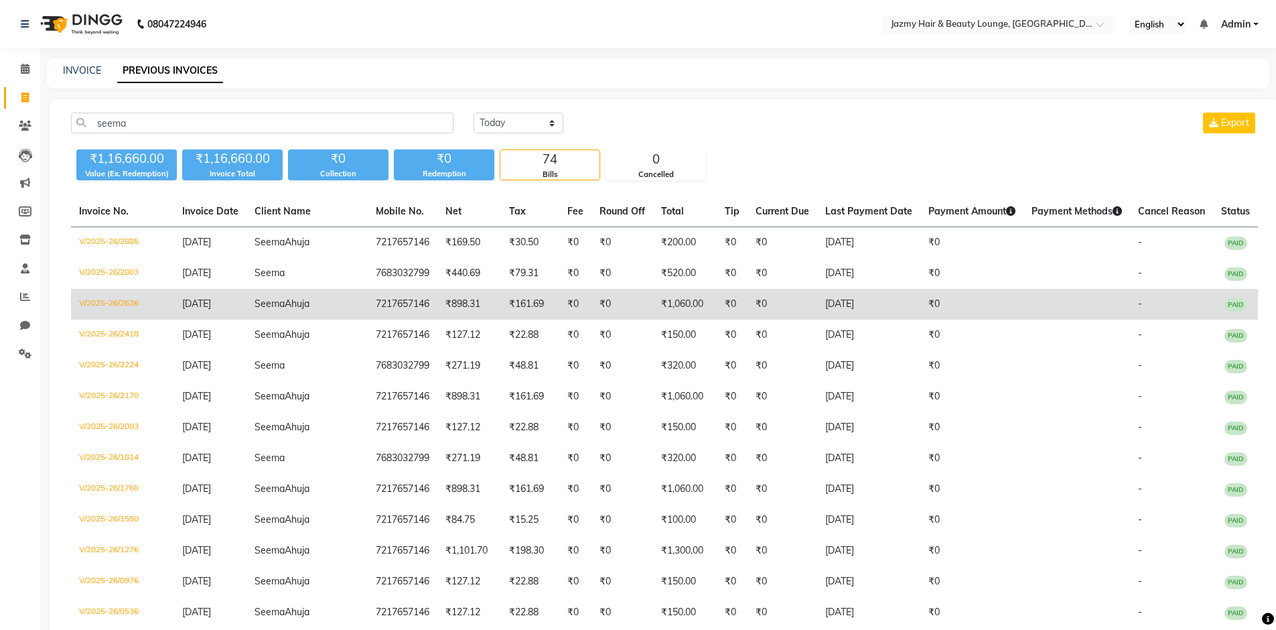
click at [397, 316] on td "7217657146" at bounding box center [403, 304] width 70 height 31
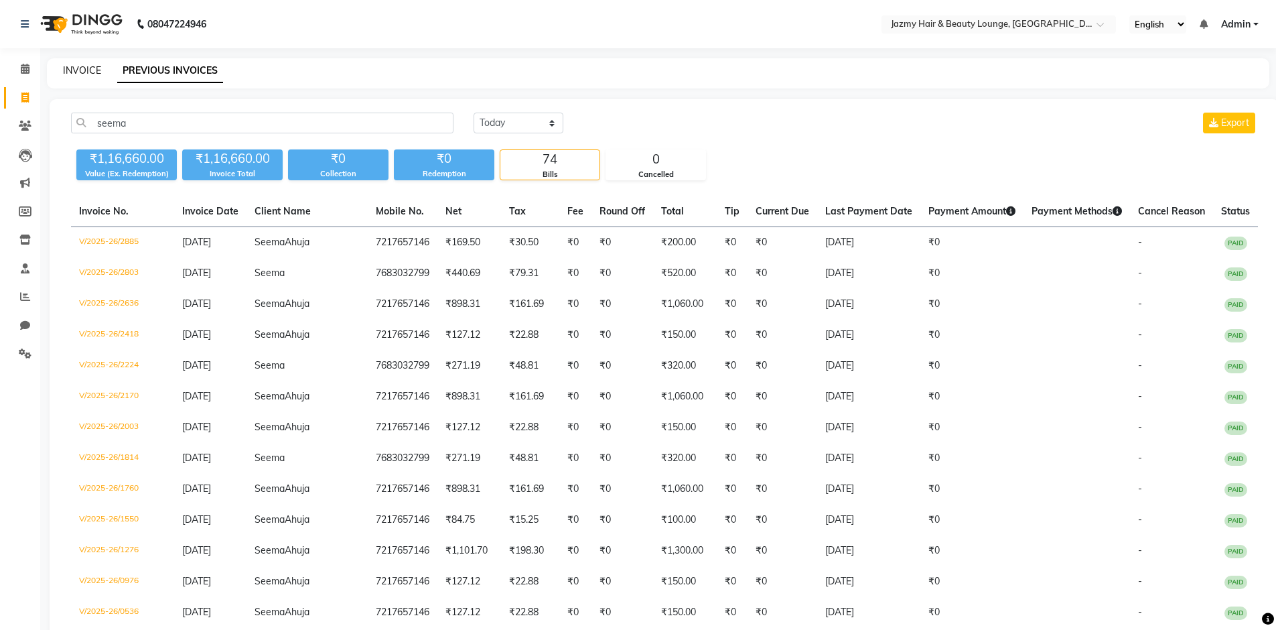
click at [82, 75] on link "INVOICE" at bounding box center [82, 70] width 38 height 12
select select "service"
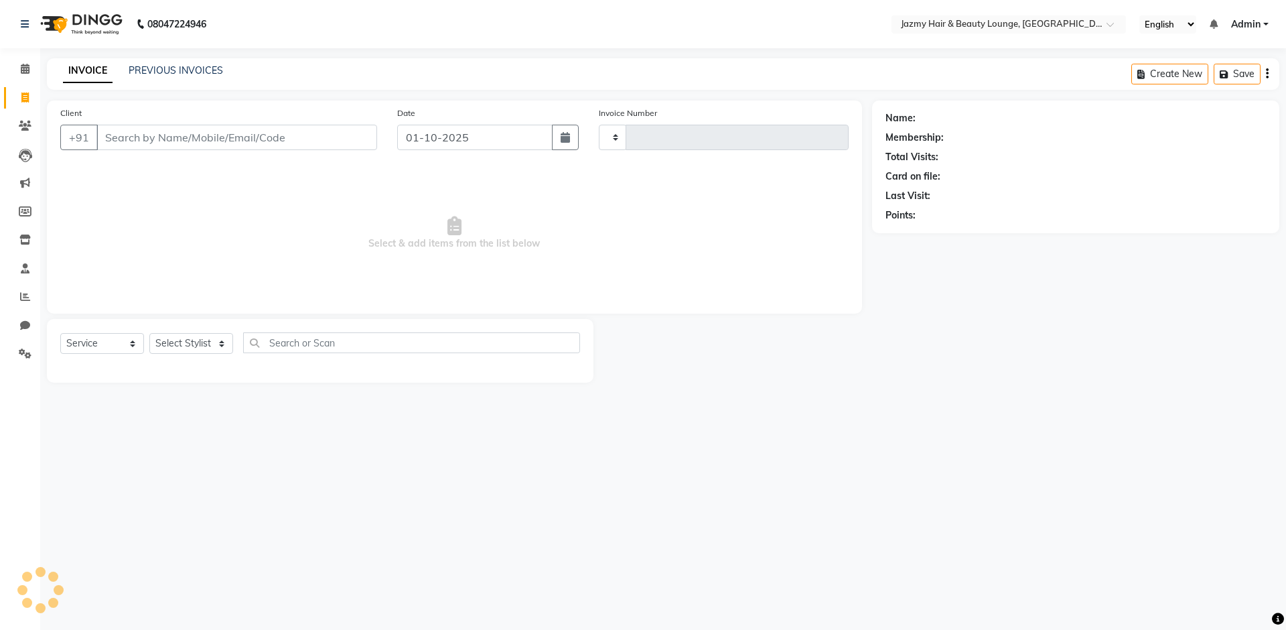
type input "3060"
select select "759"
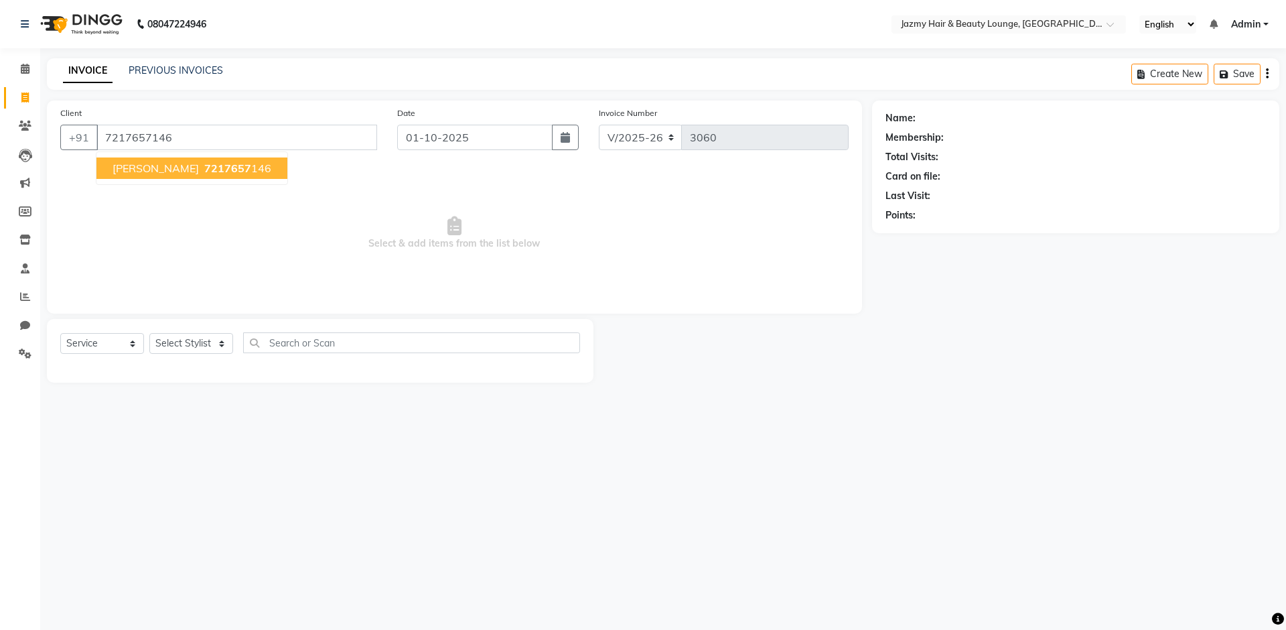
type input "7217657146"
click at [196, 181] on ngb-typeahead-window "Seema Ahuja 7217657 146" at bounding box center [192, 167] width 192 height 33
click at [204, 169] on span "7217657" at bounding box center [227, 167] width 47 height 13
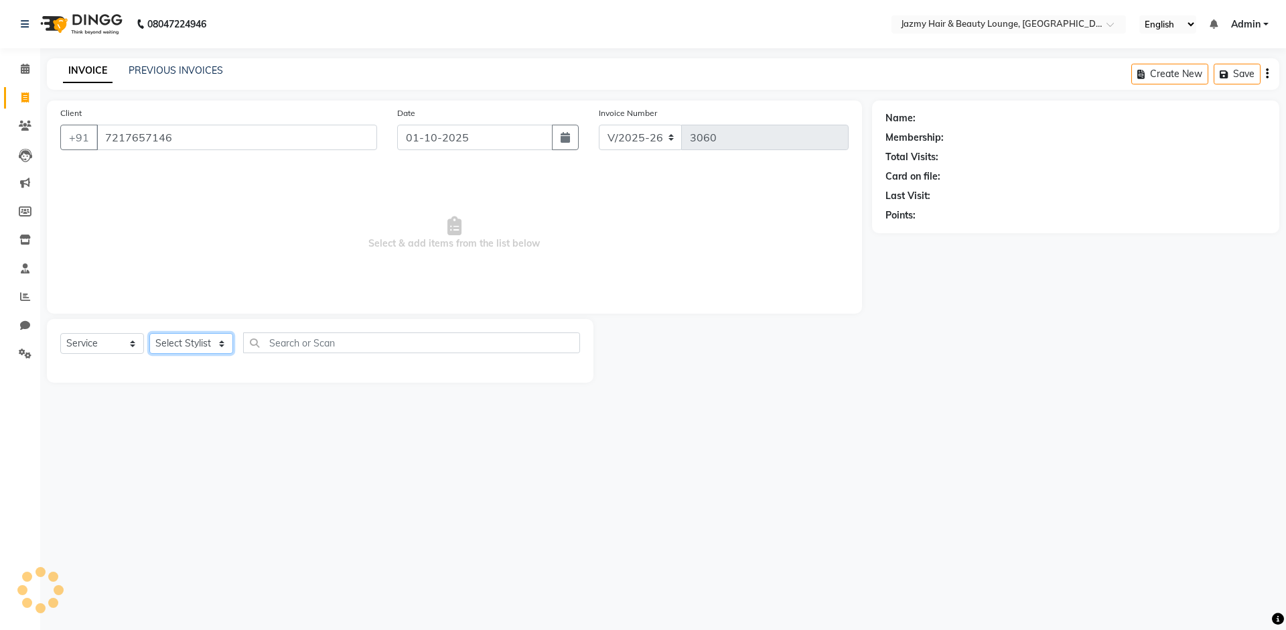
click at [200, 352] on select "Select Stylist AMIT ANIL ASHU BINDU BITTOO CHASHIKA CHESTHA DESRAJ GULFAM HARSH…" at bounding box center [191, 343] width 84 height 21
select select "46530"
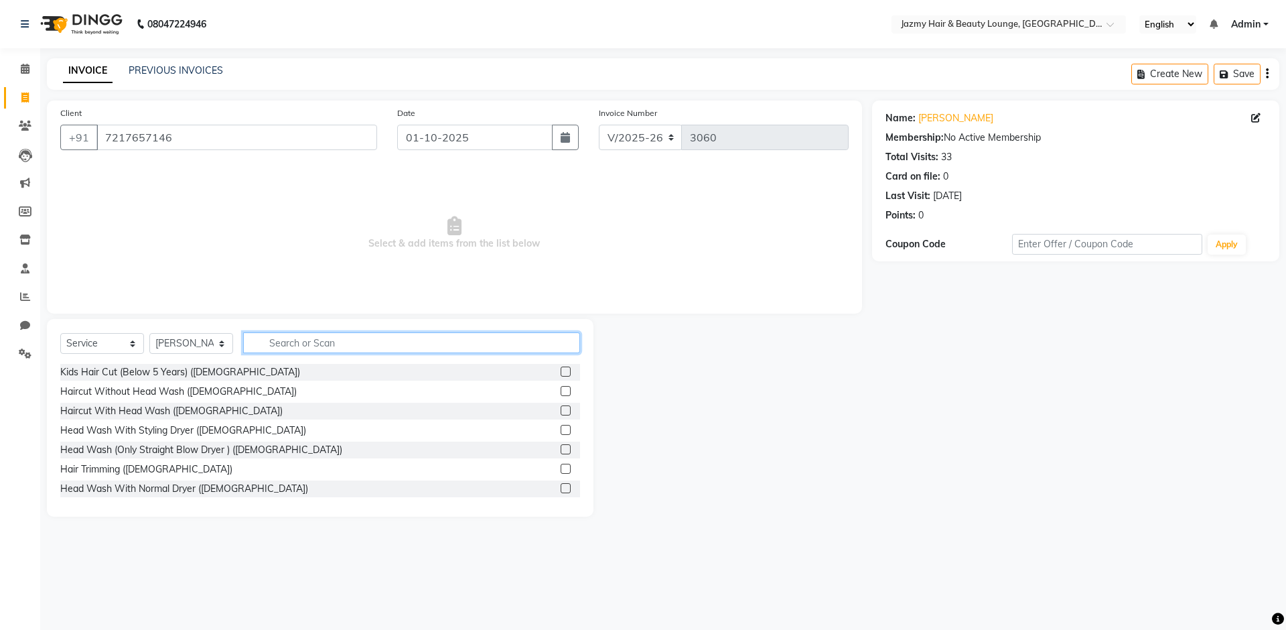
click at [324, 333] on input "text" at bounding box center [411, 342] width 337 height 21
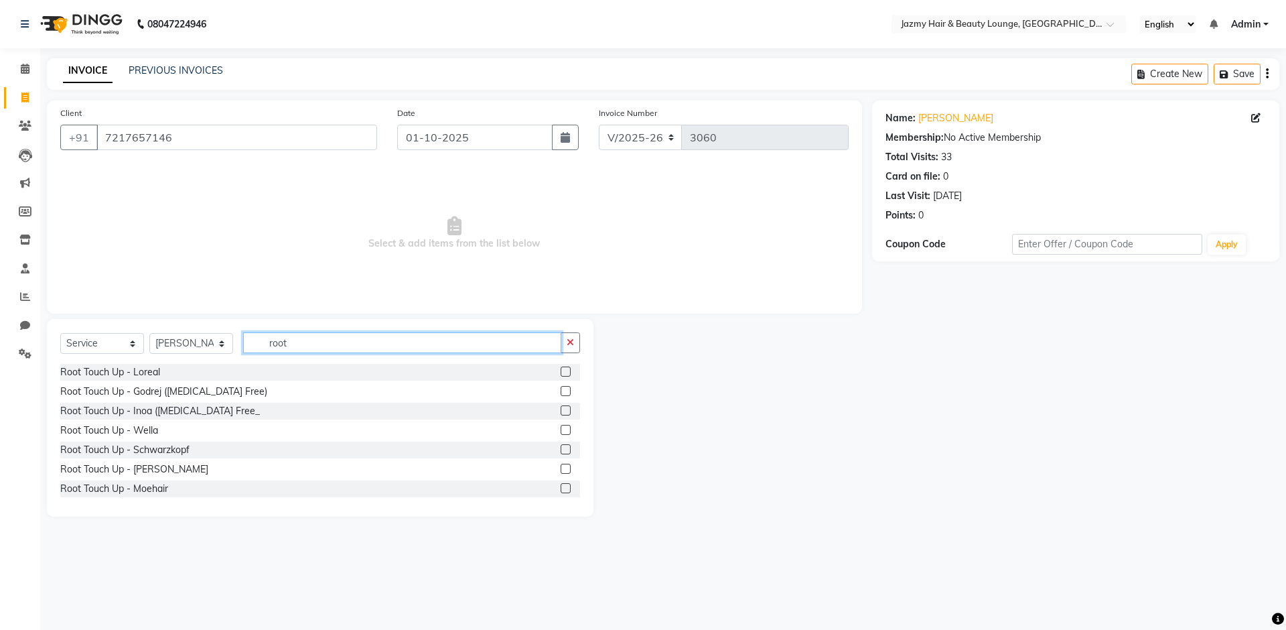
type input "root"
click at [561, 370] on label at bounding box center [566, 371] width 10 height 10
click at [561, 370] on input "checkbox" at bounding box center [565, 372] width 9 height 9
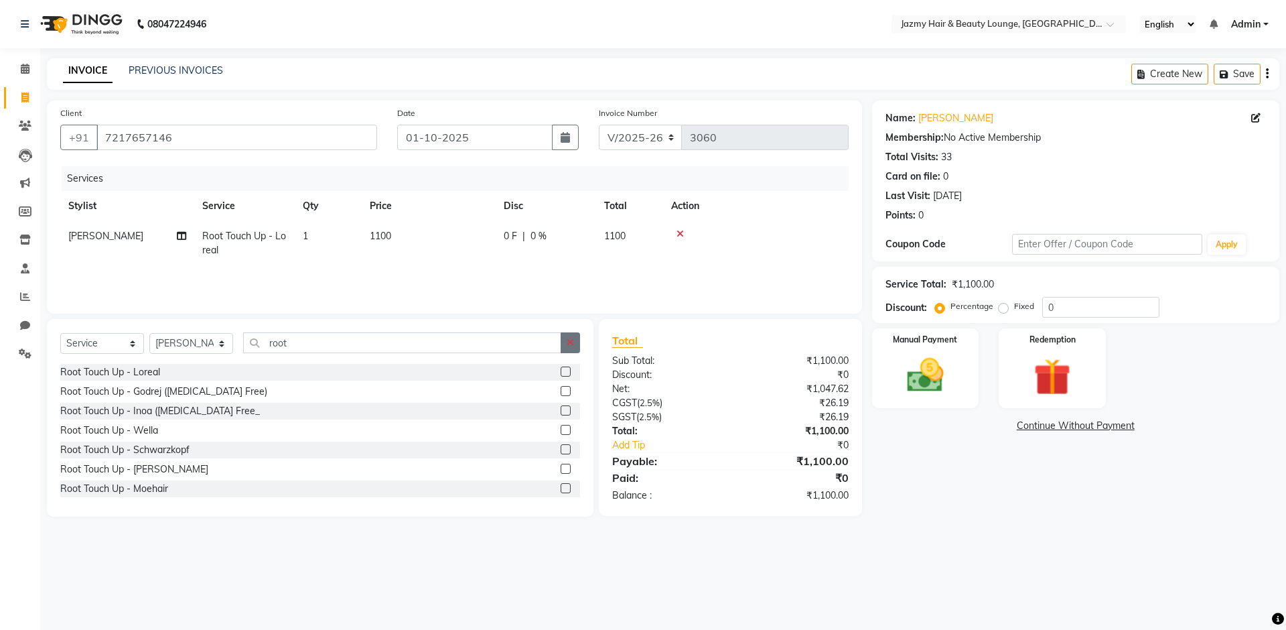
checkbox input "false"
click at [576, 346] on button "button" at bounding box center [570, 342] width 19 height 21
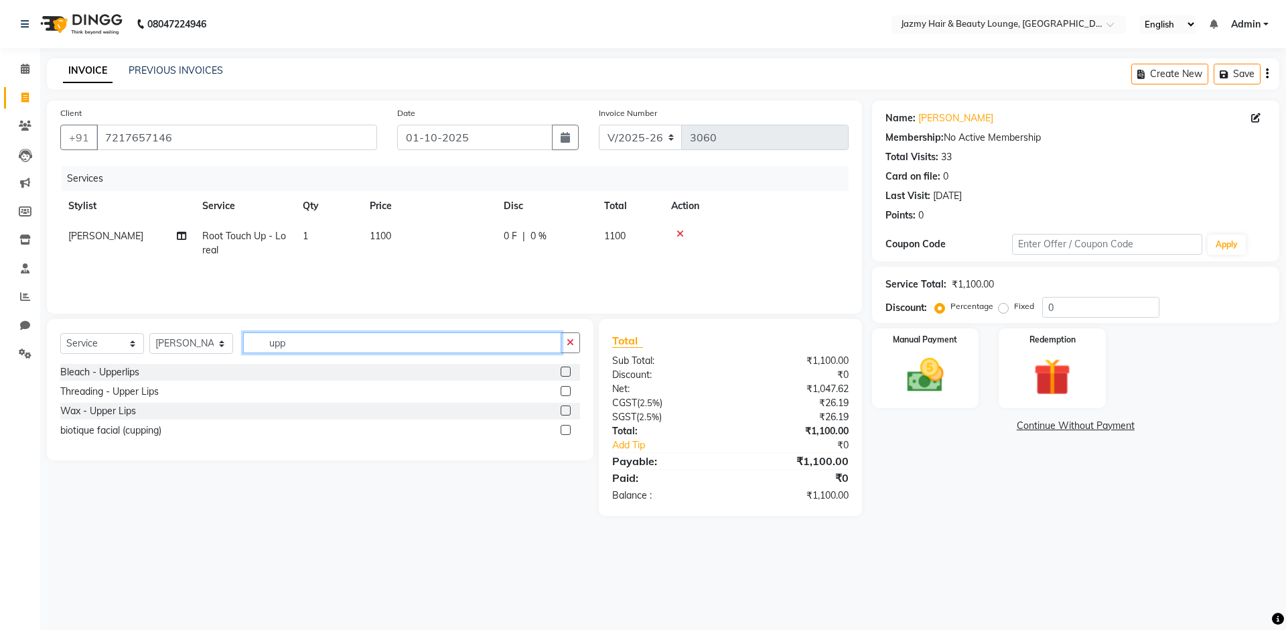
type input "upp"
click at [565, 410] on label at bounding box center [566, 410] width 10 height 10
click at [565, 410] on input "checkbox" at bounding box center [565, 411] width 9 height 9
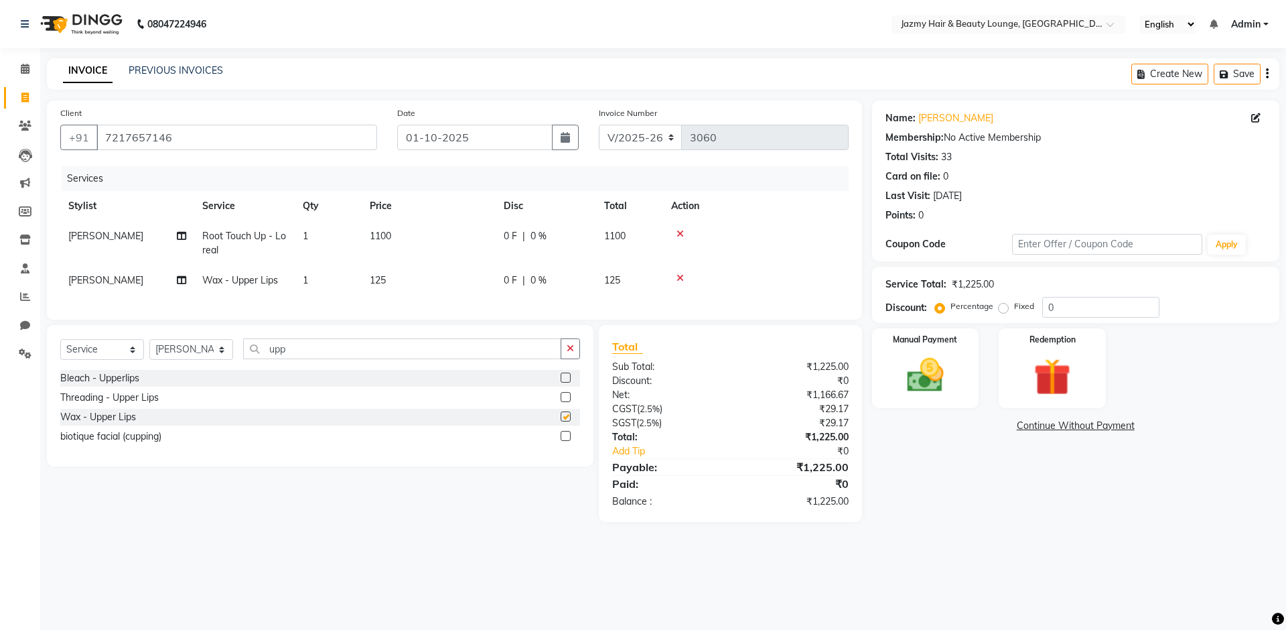
checkbox input "false"
click at [560, 358] on input "upp" at bounding box center [402, 348] width 318 height 21
click at [566, 358] on button "button" at bounding box center [570, 348] width 19 height 21
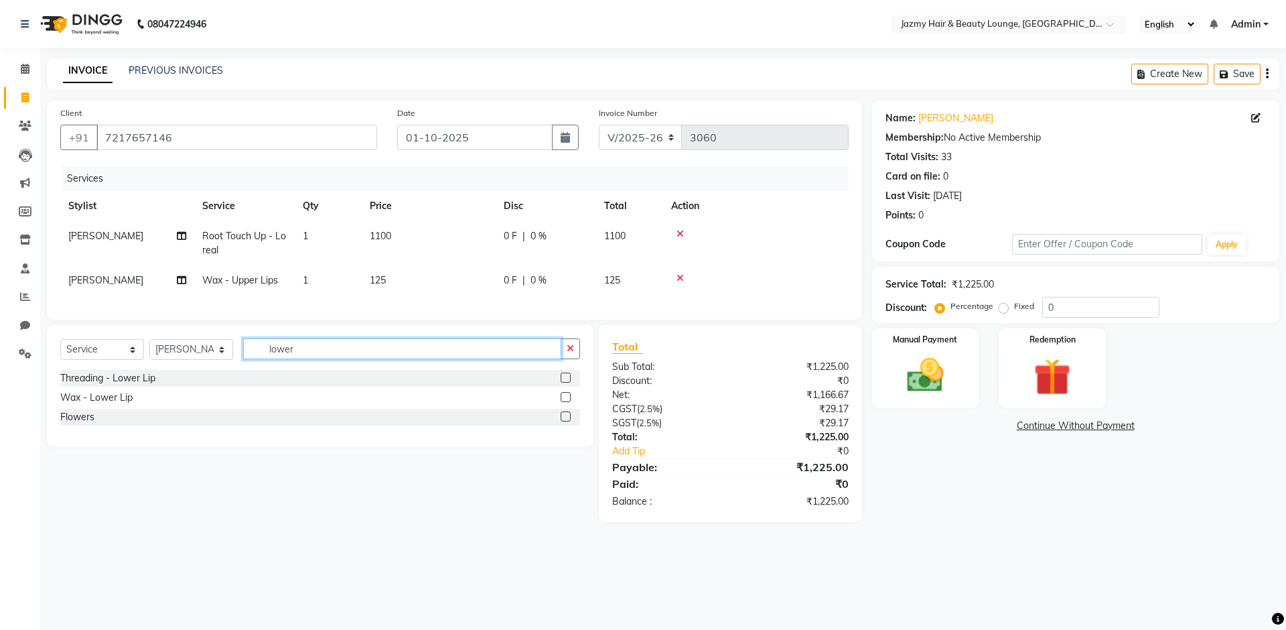
type input "lower"
click at [567, 402] on label at bounding box center [566, 397] width 10 height 10
click at [567, 402] on input "checkbox" at bounding box center [565, 397] width 9 height 9
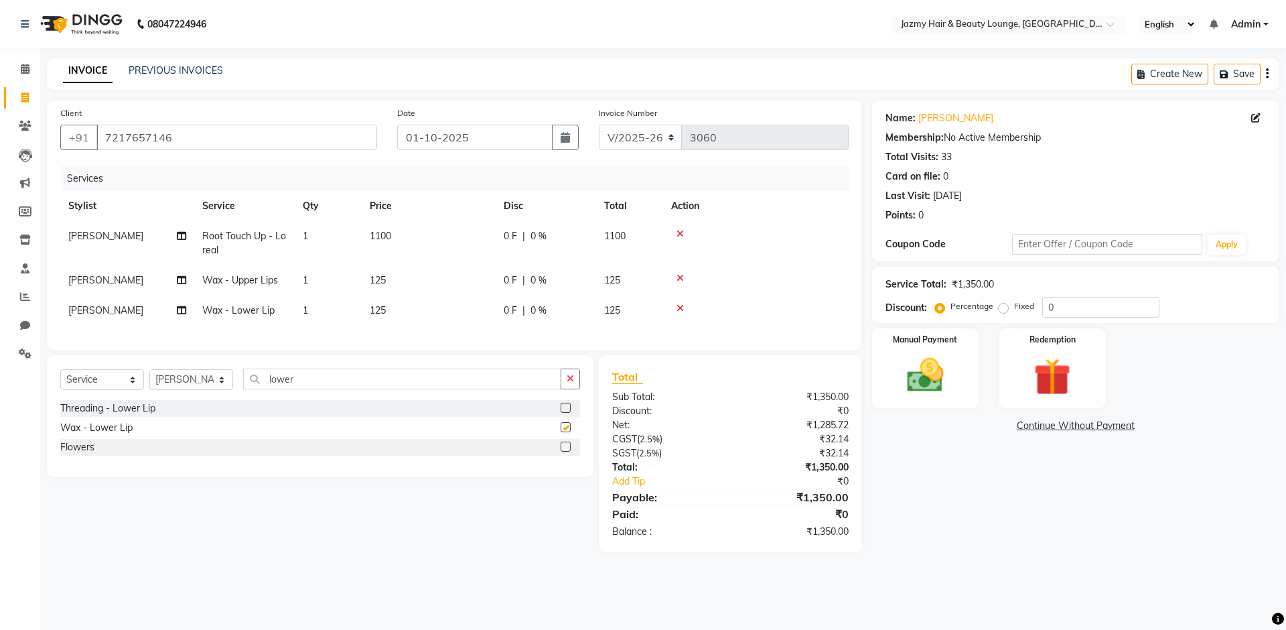
checkbox input "false"
click at [140, 302] on td "AMIT" at bounding box center [127, 310] width 134 height 30
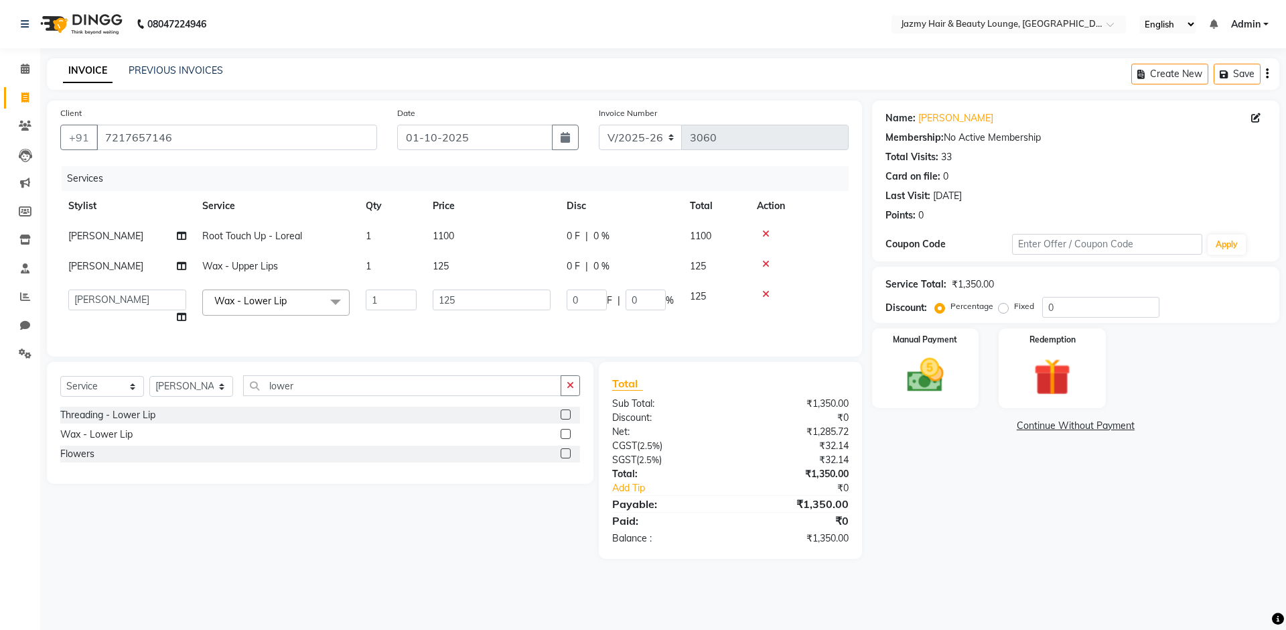
click at [71, 263] on span "AMIT" at bounding box center [105, 266] width 75 height 12
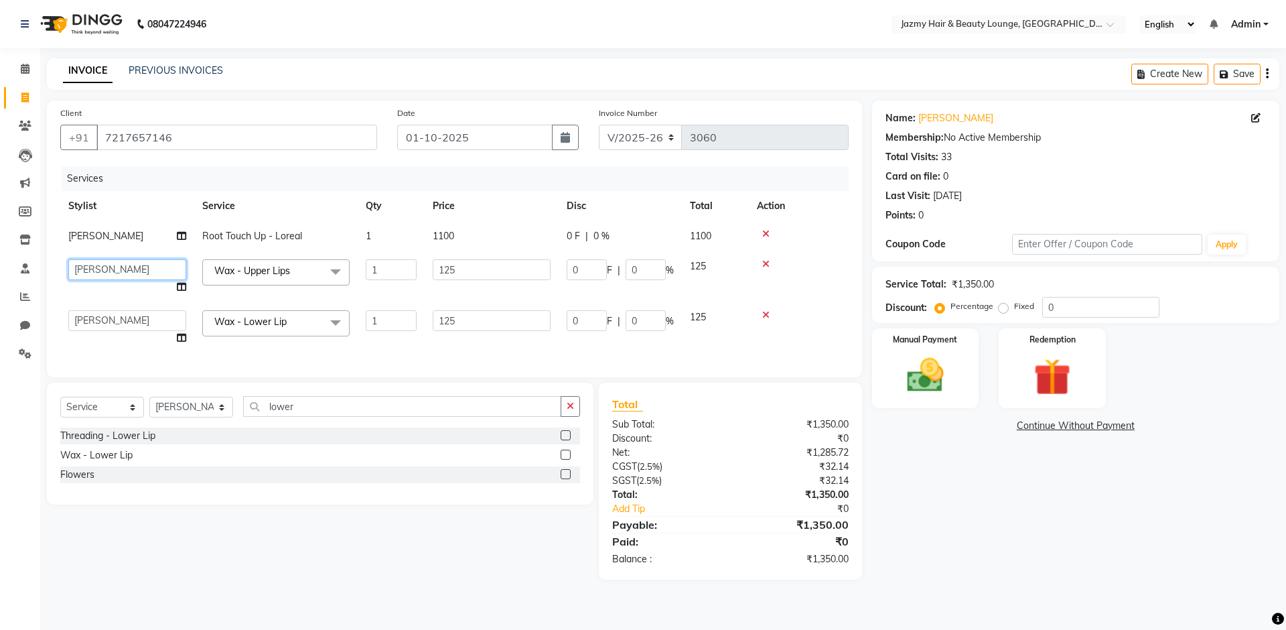
click at [75, 269] on select "AMIT ANIL ASHU BINDU BITTOO CHASHIKA CHESTHA DESRAJ GULFAM HARSHA HRITIK NADEEM…" at bounding box center [127, 269] width 118 height 21
select select "14797"
click at [125, 302] on td "AMIT ANIL ASHU BINDU BITTOO CHASHIKA CHESTHA DESRAJ GULFAM HARSHA HRITIK NADEEM…" at bounding box center [127, 327] width 134 height 51
click at [123, 309] on td "AMIT ANIL ASHU BINDU BITTOO CHASHIKA CHESTHA DESRAJ GULFAM HARSHA HRITIK NADEEM…" at bounding box center [127, 327] width 134 height 51
click at [119, 314] on select "AMIT ANIL ASHU BINDU BITTOO CHASHIKA CHESTHA DESRAJ GULFAM HARSHA HRITIK NADEEM…" at bounding box center [127, 320] width 118 height 21
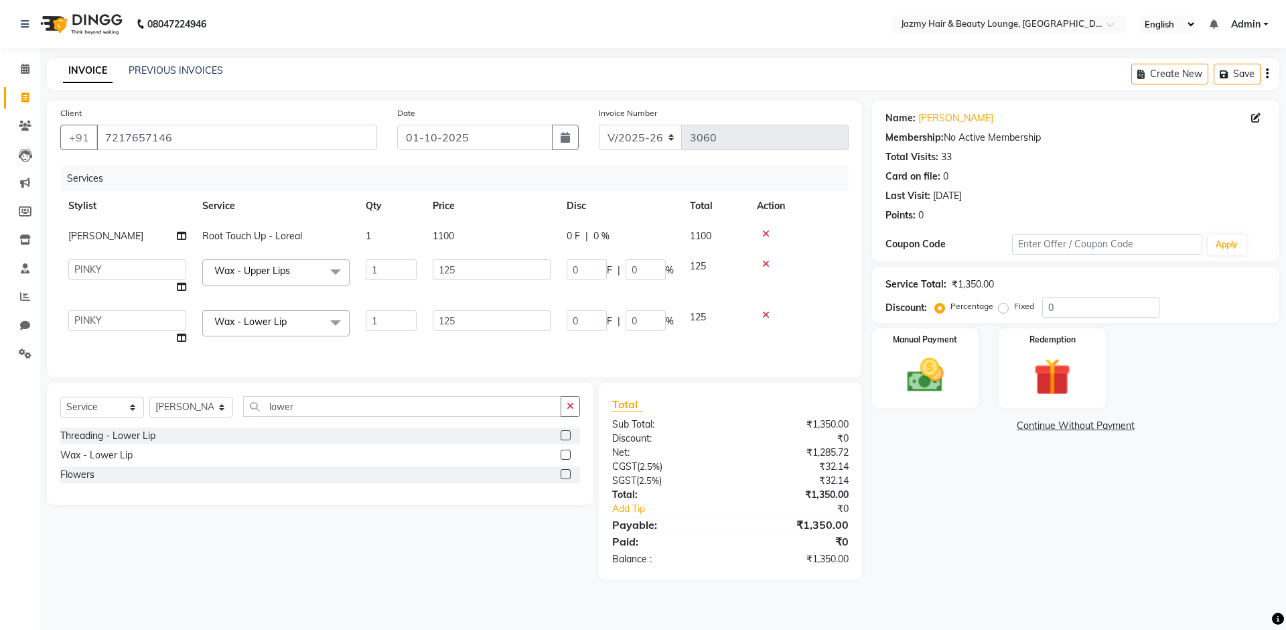
select select "14797"
click at [1045, 308] on input "0" at bounding box center [1101, 307] width 117 height 21
type input "20"
type input "25"
type input "20"
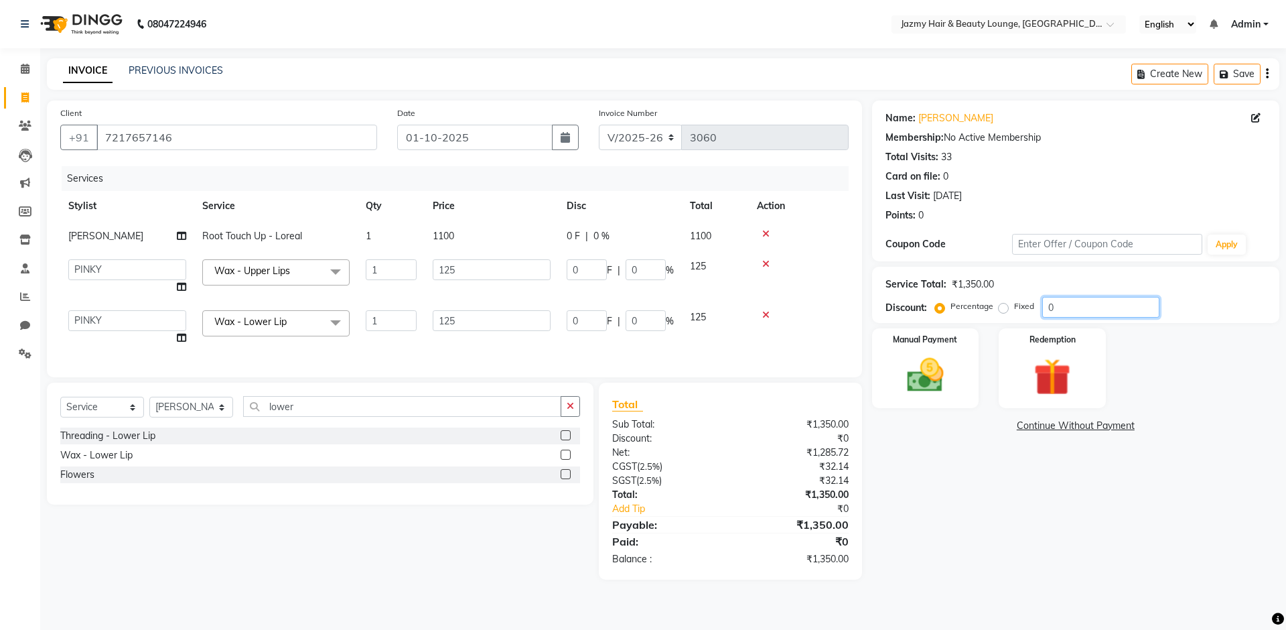
type input "25"
type input "20"
click at [462, 241] on td "1100" at bounding box center [492, 236] width 134 height 30
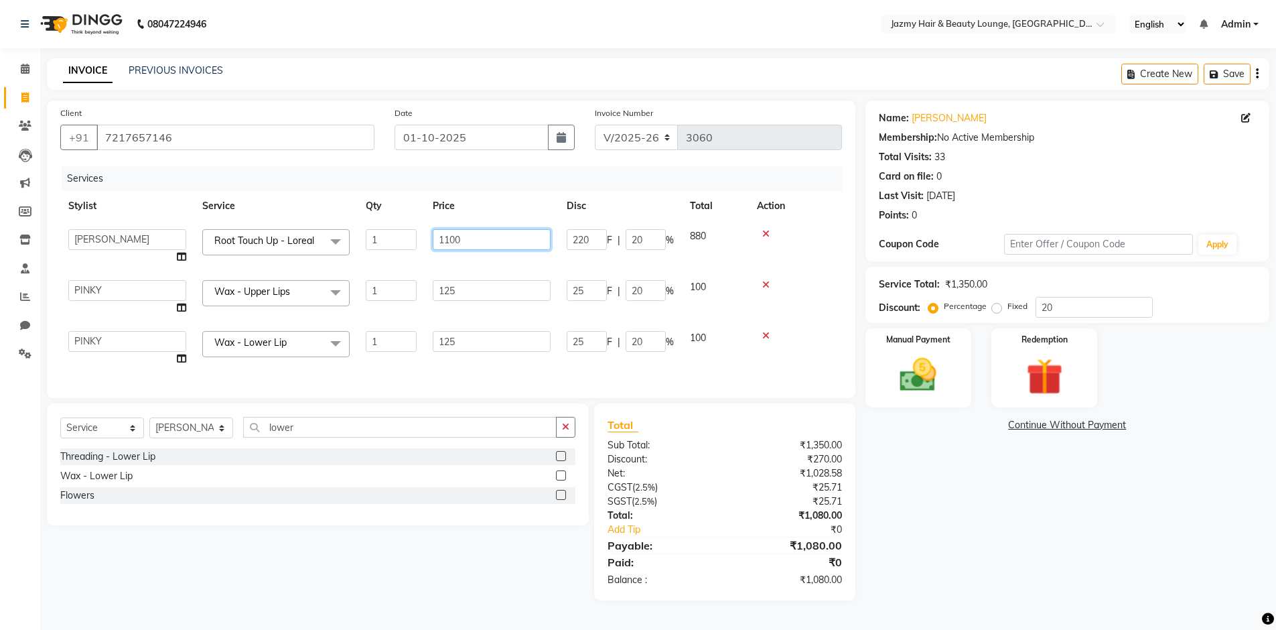
click at [452, 240] on input "1100" at bounding box center [492, 239] width 118 height 21
type input "1200"
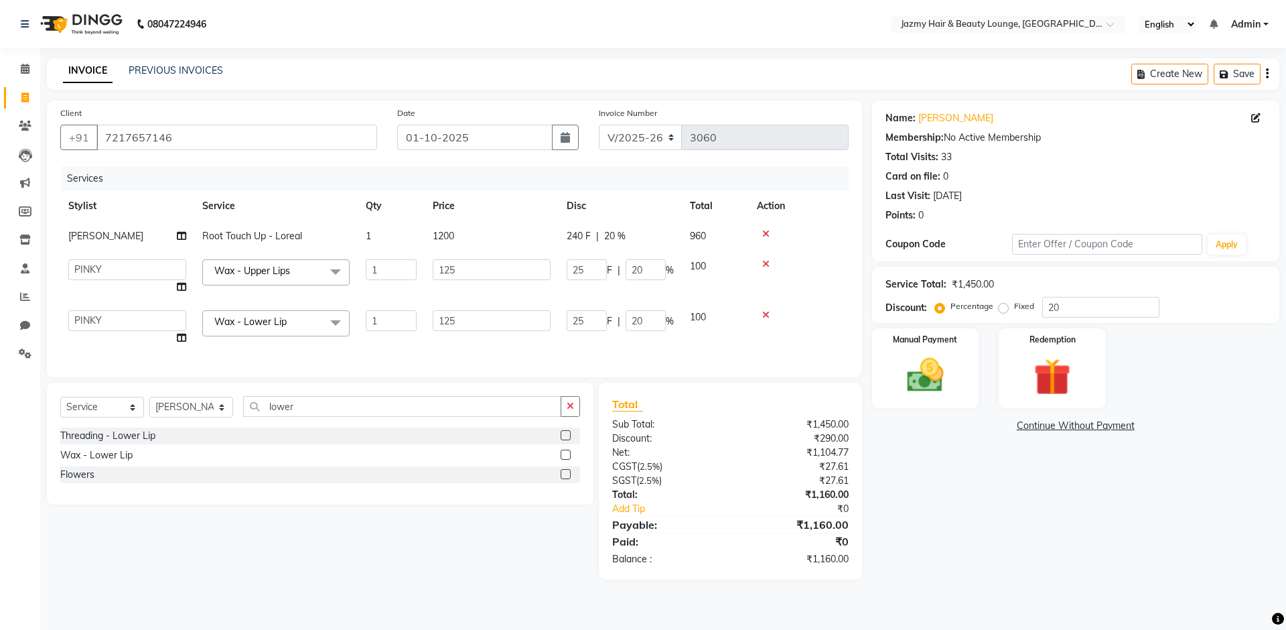
click at [935, 494] on div "Name: Seema Ahuja Membership: No Active Membership Total Visits: 33 Card on fil…" at bounding box center [1080, 339] width 417 height 479
click at [923, 350] on div "Manual Payment" at bounding box center [925, 368] width 111 height 82
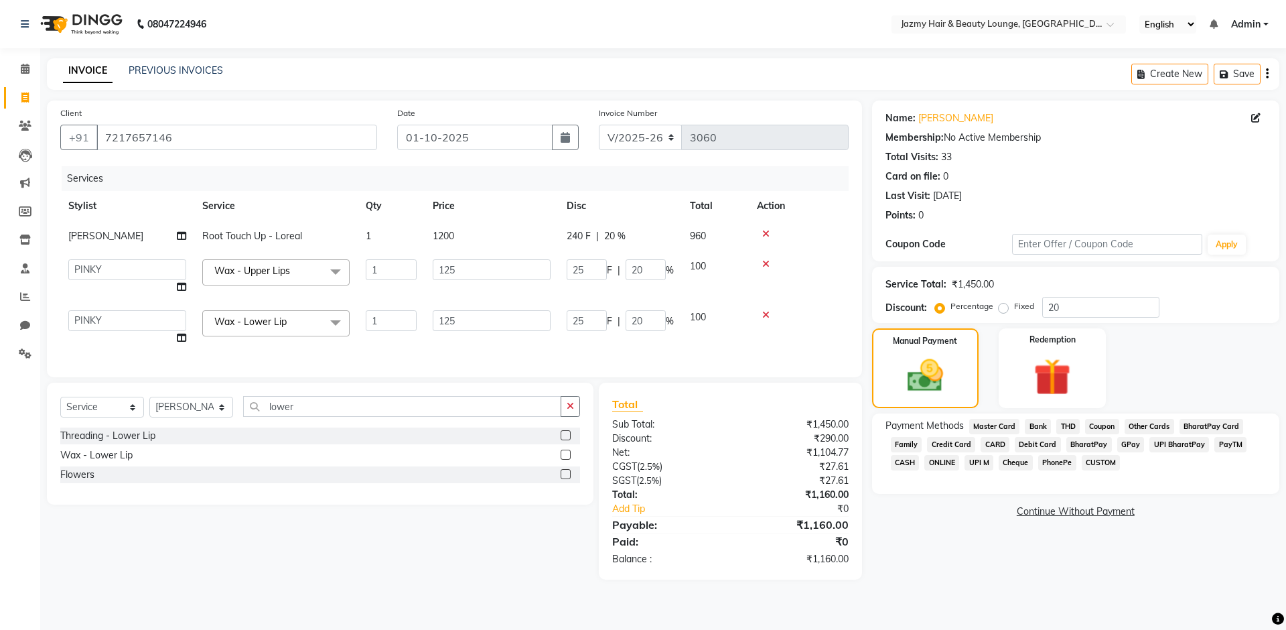
click at [904, 464] on span "CASH" at bounding box center [905, 462] width 29 height 15
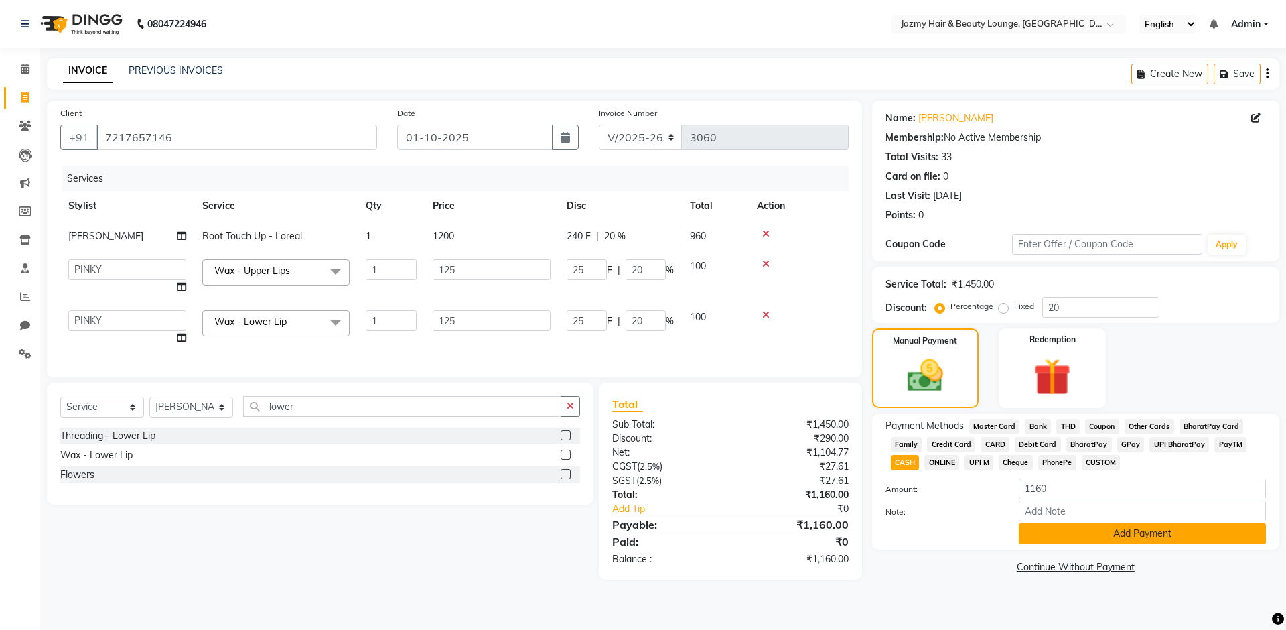
click at [1141, 531] on button "Add Payment" at bounding box center [1142, 533] width 247 height 21
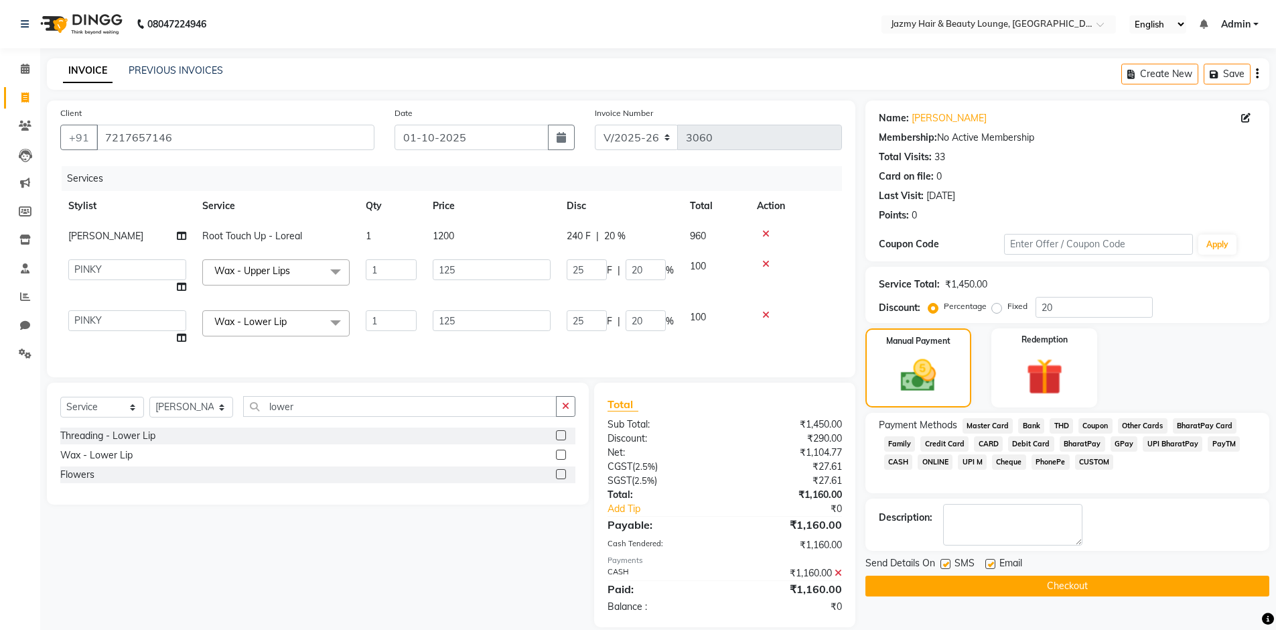
click at [1056, 590] on button "Checkout" at bounding box center [1068, 586] width 404 height 21
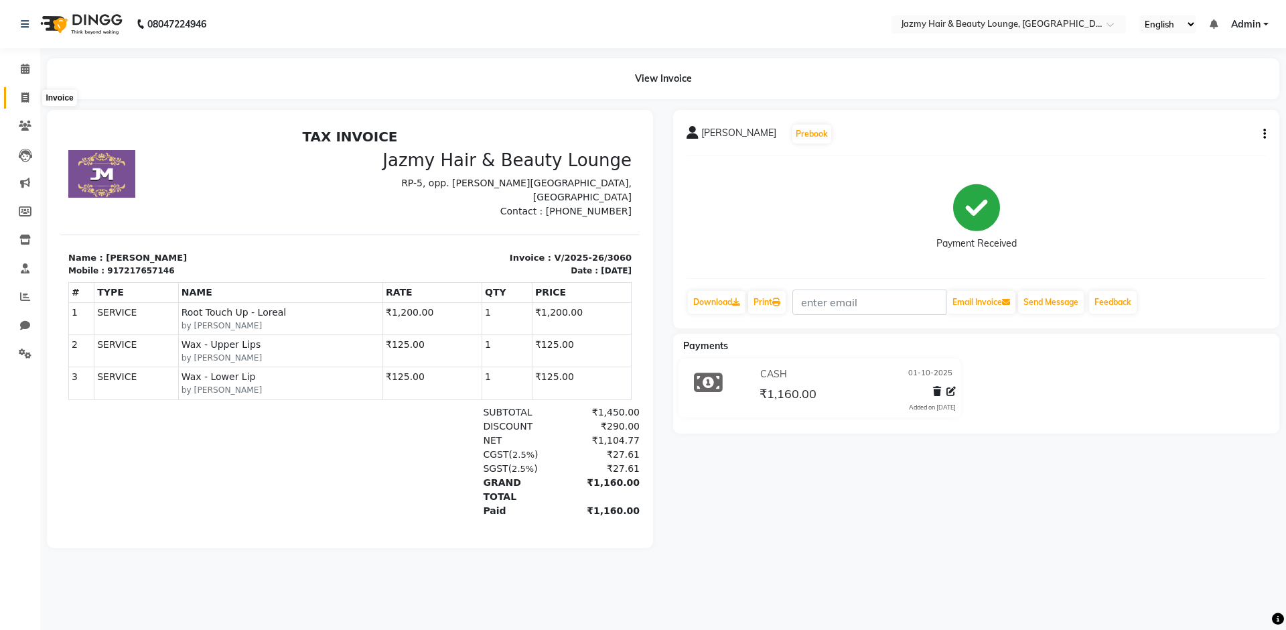
click at [32, 94] on span at bounding box center [24, 97] width 23 height 15
select select "service"
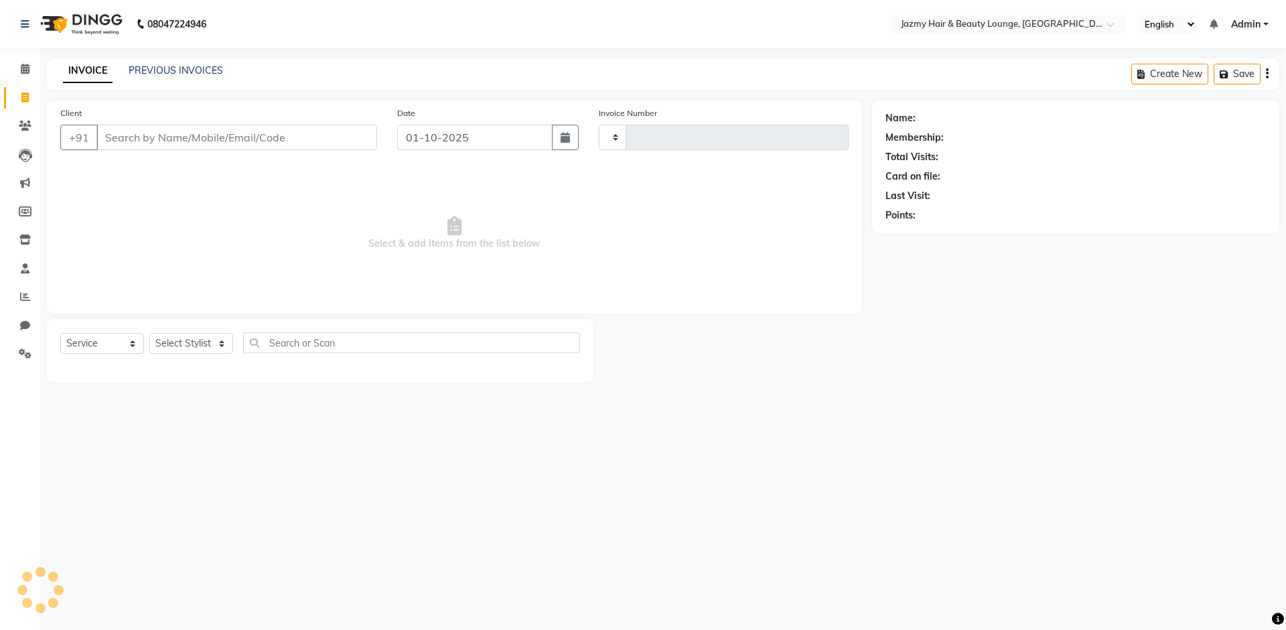
type input "3061"
select select "759"
